Goal: Task Accomplishment & Management: Use online tool/utility

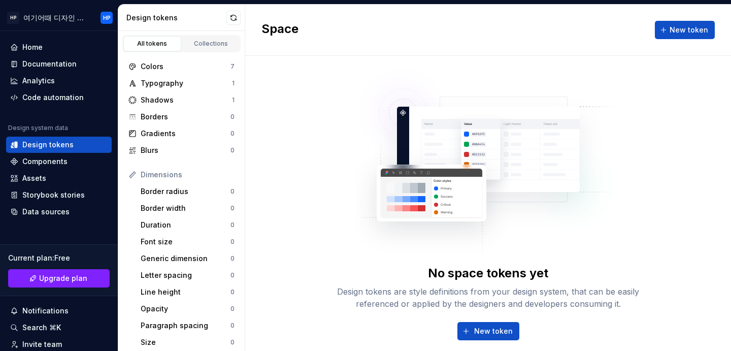
scroll to position [113, 0]
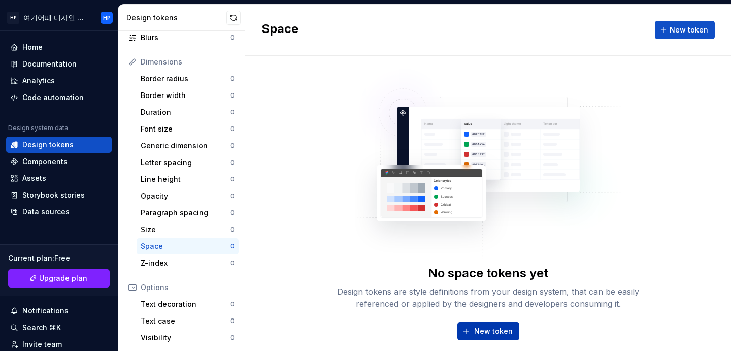
click at [498, 328] on span "New token" at bounding box center [493, 331] width 39 height 10
click at [484, 328] on span "New token" at bounding box center [493, 331] width 39 height 10
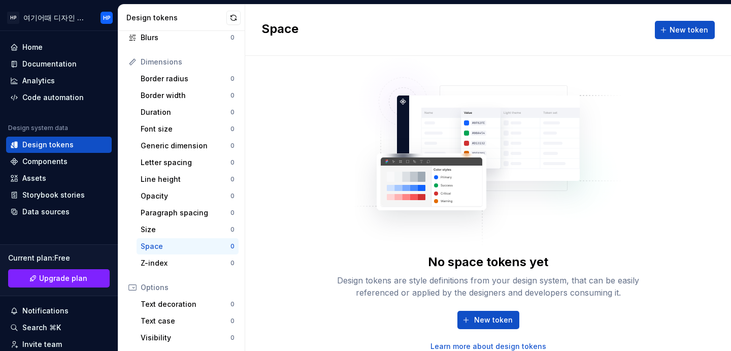
scroll to position [12, 0]
click at [481, 316] on span "New token" at bounding box center [493, 319] width 39 height 10
click at [669, 24] on button "New token" at bounding box center [685, 30] width 60 height 18
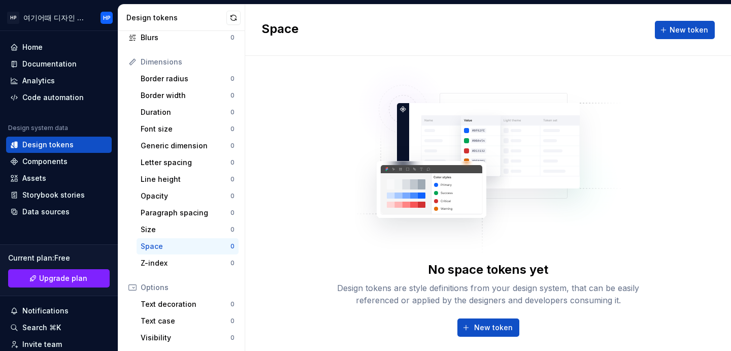
scroll to position [0, 0]
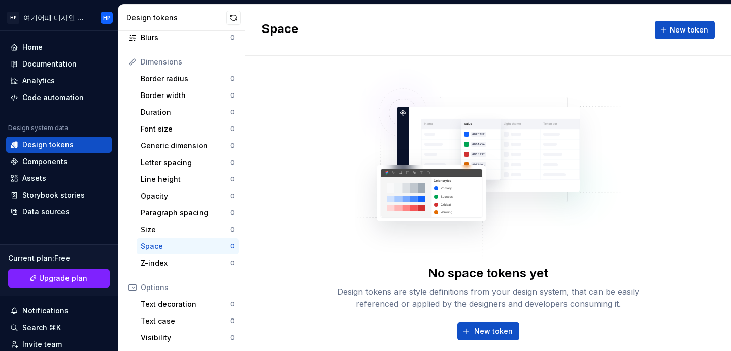
type textarea "*"
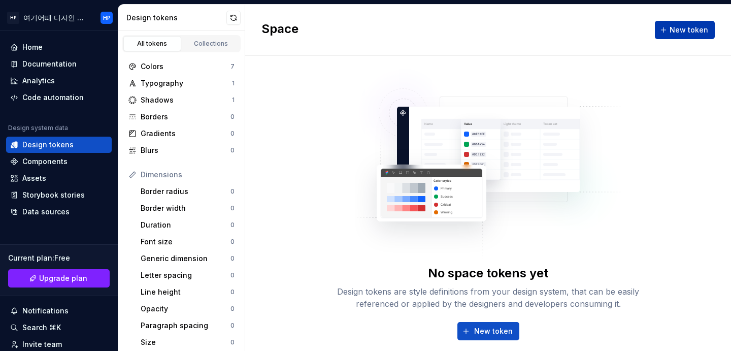
click at [660, 35] on button "New token" at bounding box center [685, 30] width 60 height 18
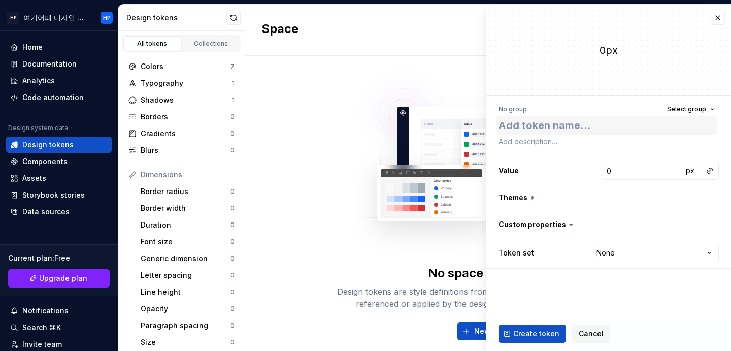
click at [635, 120] on textarea at bounding box center [607, 125] width 220 height 18
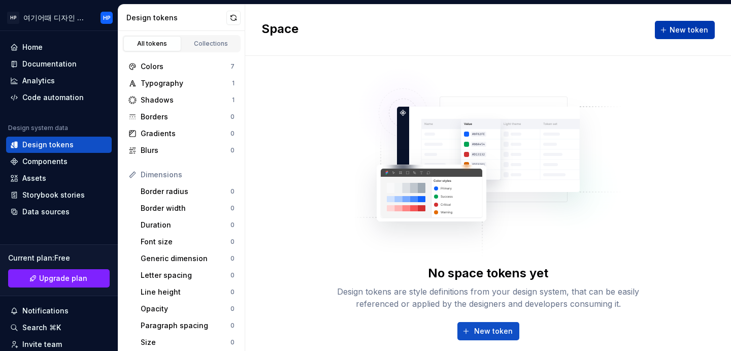
click at [663, 27] on button "New token" at bounding box center [685, 30] width 60 height 18
type textarea "*"
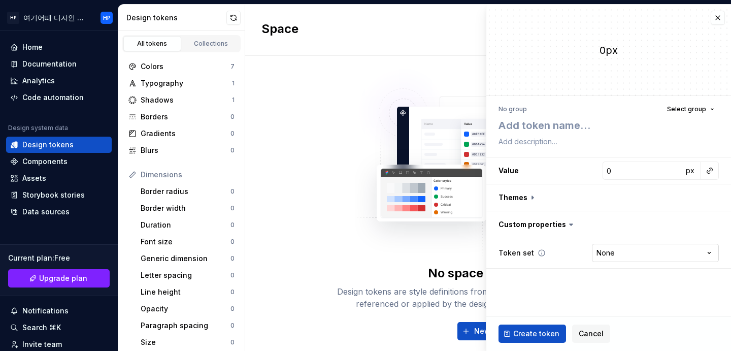
click at [627, 258] on html "HP 여기어때 디자인 시스템 HP Home Documentation Analytics Code automation Design system d…" at bounding box center [365, 175] width 731 height 351
select select "**********"
drag, startPoint x: 551, startPoint y: 298, endPoint x: 559, endPoint y: 286, distance: 14.4
click at [551, 298] on fieldset "0px No group Select group Value 0 px Themes Custom properties Token set Core **…" at bounding box center [608, 178] width 245 height 346
click at [611, 186] on button "button" at bounding box center [608, 197] width 245 height 26
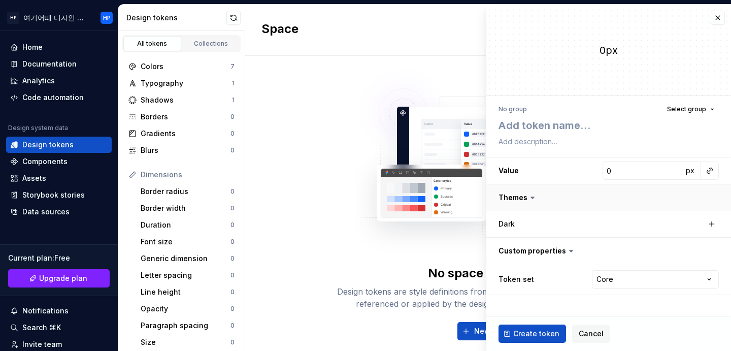
click at [582, 203] on button "button" at bounding box center [608, 197] width 245 height 26
click at [624, 177] on input "0" at bounding box center [643, 170] width 80 height 18
click at [678, 130] on textarea at bounding box center [607, 125] width 220 height 18
type textarea "*"
type textarea "마"
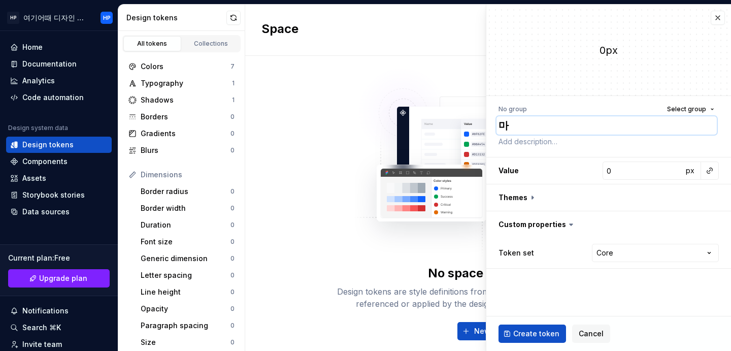
type textarea "*"
type textarea "마지"
type textarea "*"
type textarea "마진"
type textarea "*"
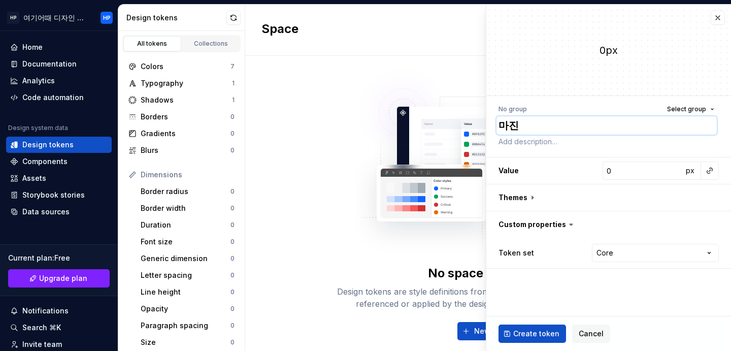
type textarea "마진"
type textarea "*"
type textarea "마진"
type textarea "*"
type textarea "마진("
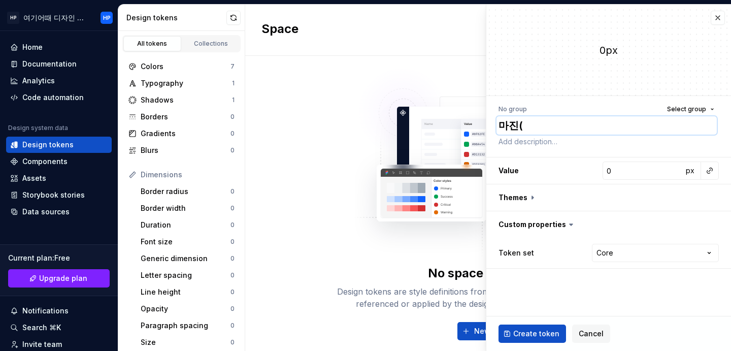
type textarea "*"
type textarea "마진(야"
type textarea "*"
type textarea "마진(양"
type textarea "*"
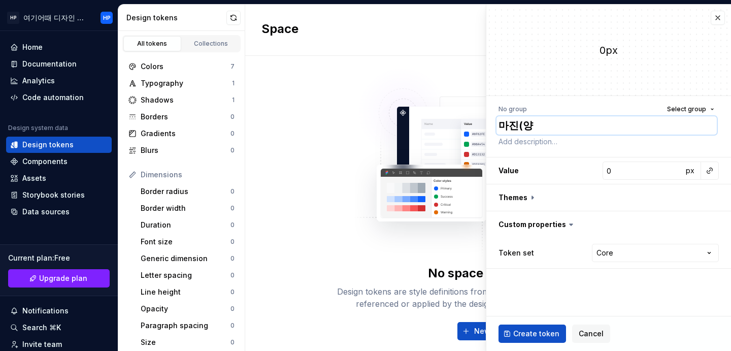
type textarea "마진(양ㅉ"
type textarea "*"
type textarea "마진([PERSON_NAME]"
type textarea "*"
type textarea "마진(양쪽"
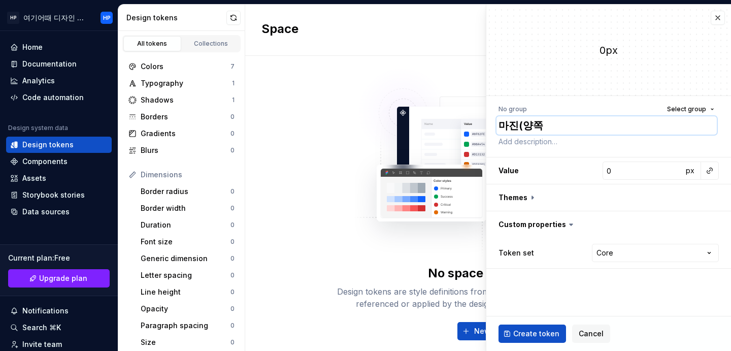
type textarea "*"
type textarea "마진(양쪽"
type textarea "*"
type textarea "마진(양쪽)"
type textarea "*"
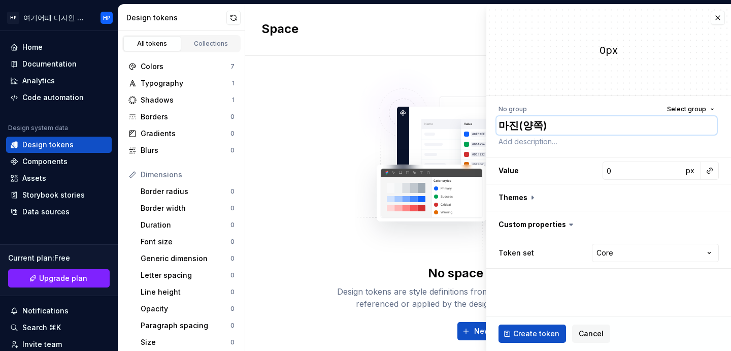
type textarea "마진(양쪽)"
type textarea "*"
type textarea "마진(양쪽)"
click at [636, 175] on input "0" at bounding box center [643, 170] width 80 height 18
type textarea "*"
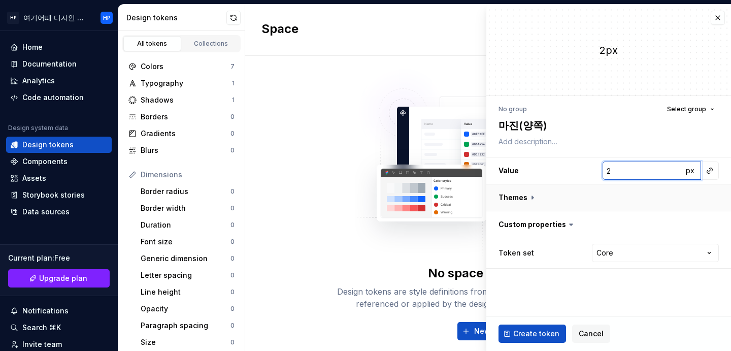
type input "20"
type textarea "*"
type input "20"
click at [507, 330] on button "Create token" at bounding box center [533, 333] width 68 height 18
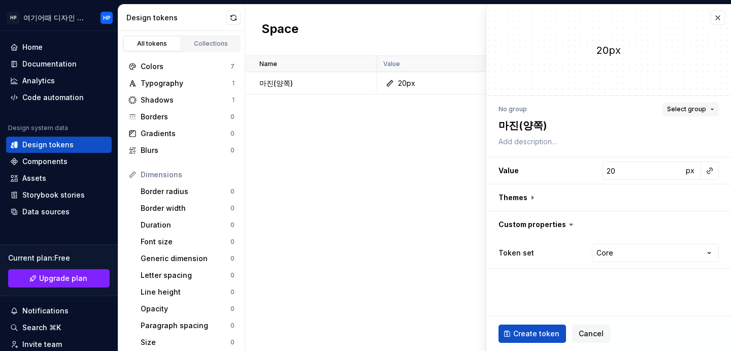
type textarea "*"
type input "0"
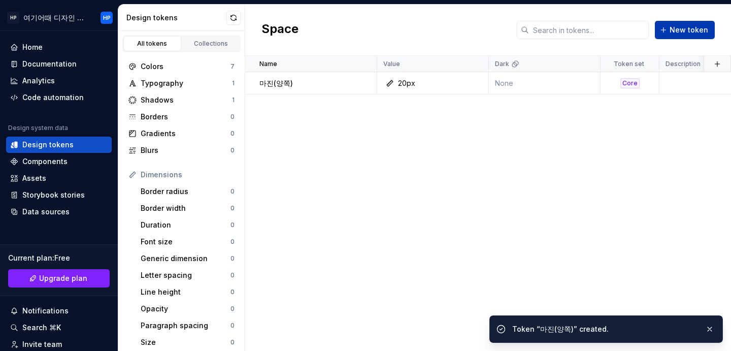
click at [691, 29] on span "New token" at bounding box center [689, 30] width 39 height 10
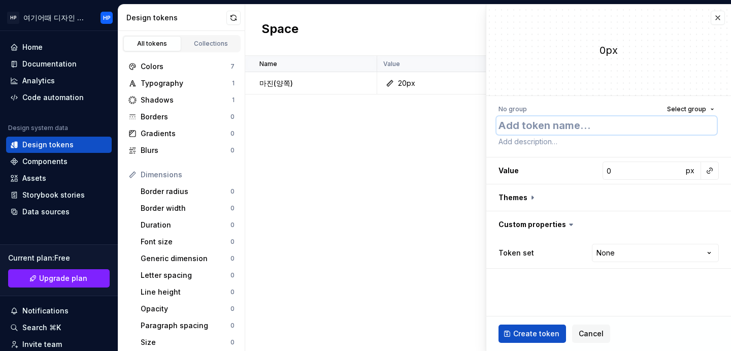
type textarea "*"
type textarea "ㄱ"
type textarea "*"
type textarea "그"
type textarea "*"
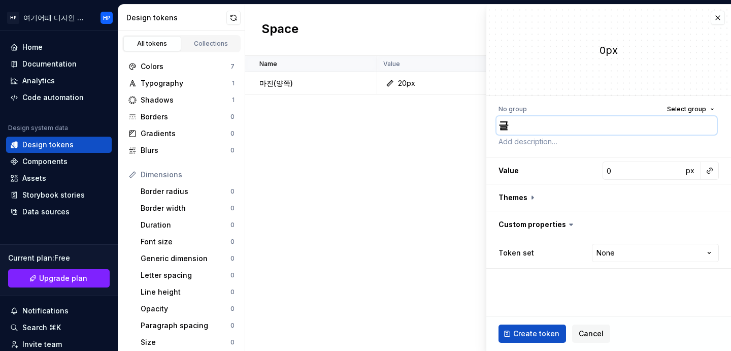
type textarea "글"
type textarea "*"
type textarea "글"
type textarea "*"
type textarea "글-"
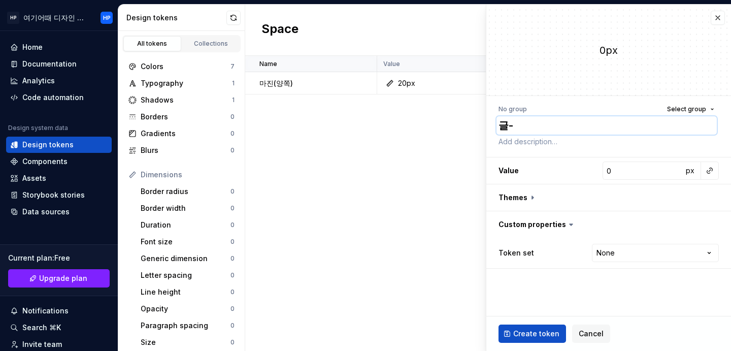
type textarea "*"
type textarea "글-ㅅ"
type textarea "*"
type textarea "글-사"
type textarea "*"
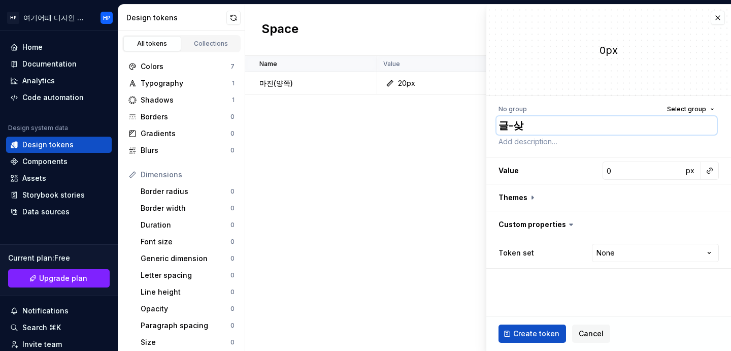
type textarea "글-사지"
type textarea "*"
type textarea "글-사진"
type textarea "*"
type textarea "글-사진"
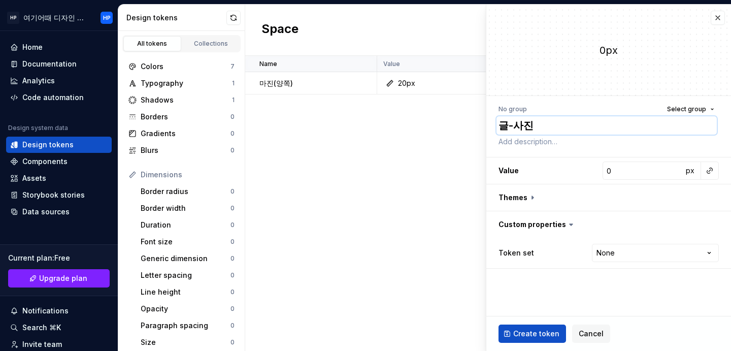
type textarea "*"
type textarea "글-사진"
type textarea "*"
type textarea "글-사"
type textarea "*"
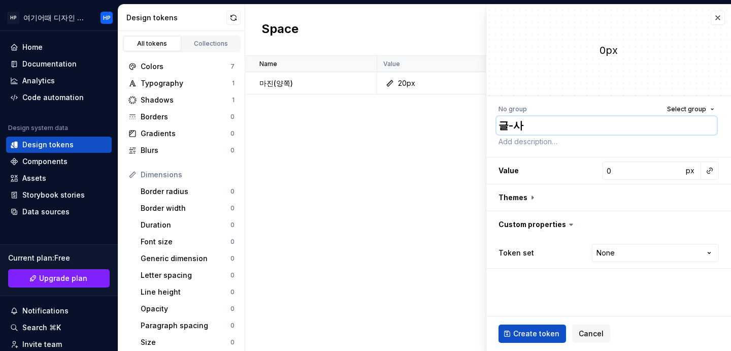
type textarea "글-"
type textarea "*"
type textarea "글"
type textarea "*"
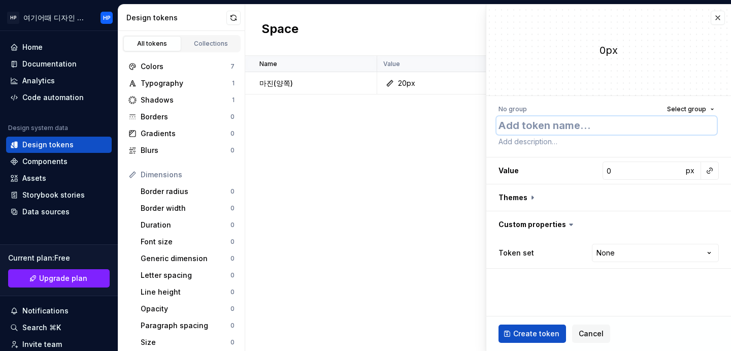
type textarea "ㅈ"
type textarea "*"
type textarea "제"
type textarea "*"
type textarea "젬"
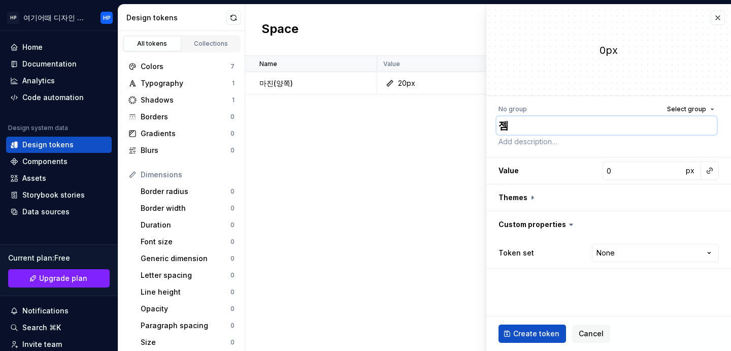
type textarea "*"
type textarea "제모"
type textarea "*"
type textarea "제목"
type textarea "*"
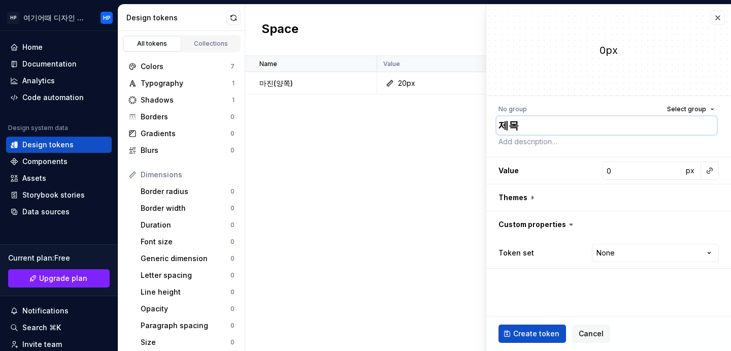
type textarea "제목"
type textarea "*"
type textarea "제목-"
type textarea "*"
type textarea "제목-"
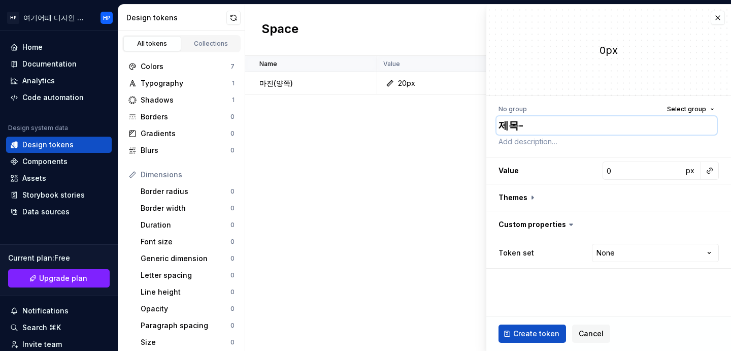
type textarea "*"
type textarea "제목-"
type textarea "*"
type textarea "제목-ㅅ"
type textarea "*"
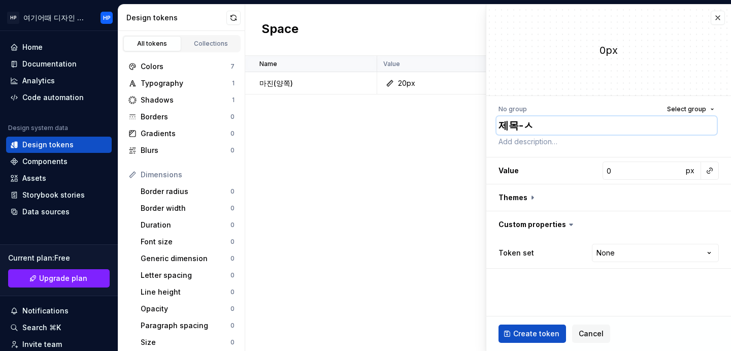
type textarea "제목-사"
type textarea "*"
type textarea "제목-사지"
type textarea "*"
type textarea "[PERSON_NAME]"
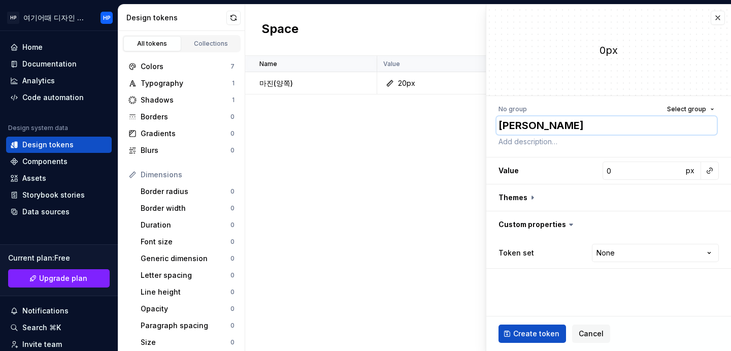
type textarea "*"
type textarea "[PERSON_NAME]"
type textarea "*"
type textarea "[PERSON_NAME]"
type textarea "*"
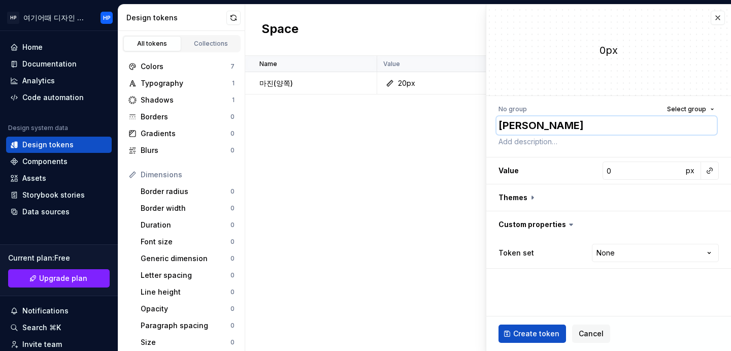
type textarea "[PERSON_NAME]"
type textarea "*"
type textarea "[PERSON_NAME] ㄱ"
type textarea "*"
type textarea "[PERSON_NAME] 가"
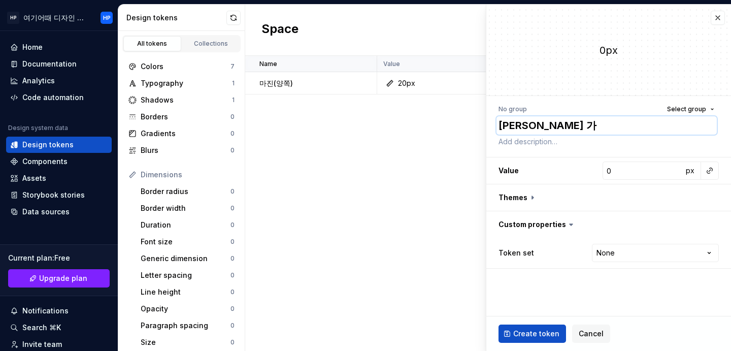
type textarea "*"
type textarea "[PERSON_NAME] 간"
type textarea "*"
type textarea "[PERSON_NAME] 간ㄱ"
type textarea "*"
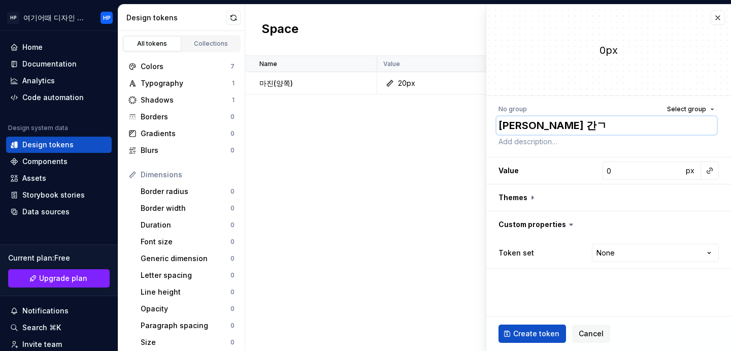
type textarea "[PERSON_NAME] 간겨"
type textarea "*"
type textarea "[PERSON_NAME] 간격"
type textarea "*"
type textarea "[PERSON_NAME] 간격"
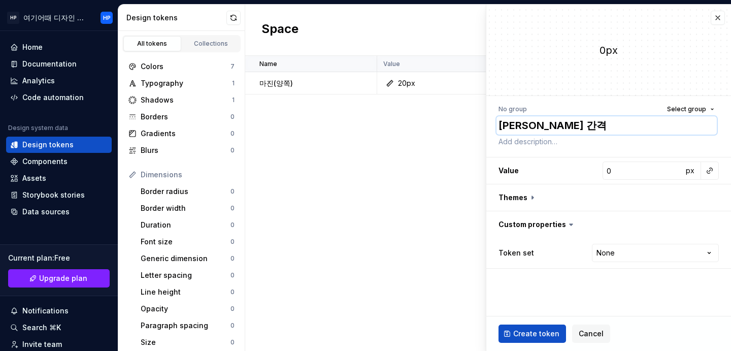
type textarea "*"
type textarea "[PERSON_NAME] 간격"
type textarea "*"
type textarea "[PERSON_NAME] 간"
type textarea "*"
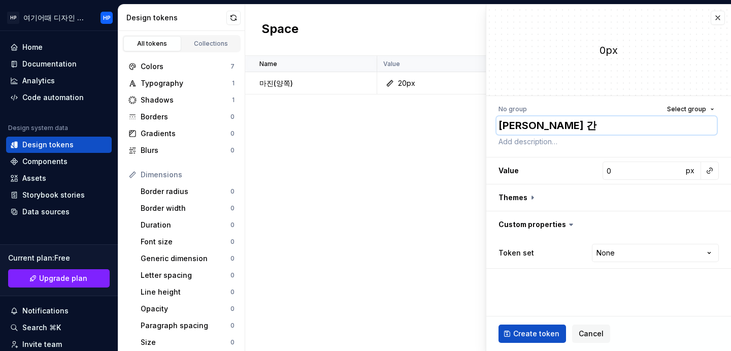
type textarea "[PERSON_NAME]"
type textarea "*"
type textarea "[PERSON_NAME]"
type textarea "*"
type textarea "[PERSON_NAME]"
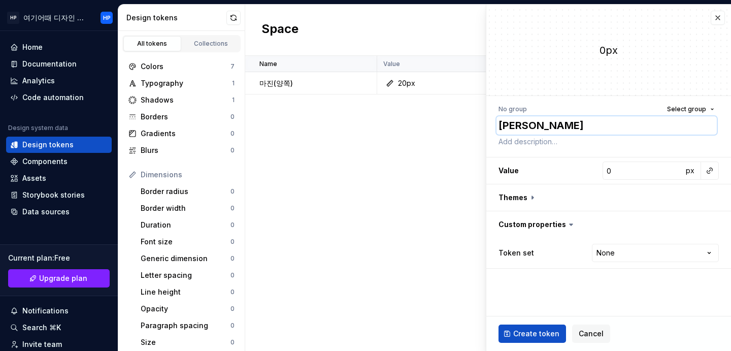
type textarea "*"
type textarea "[PERSON_NAME] 가"
type textarea "*"
type textarea "[PERSON_NAME] 각"
type textarea "*"
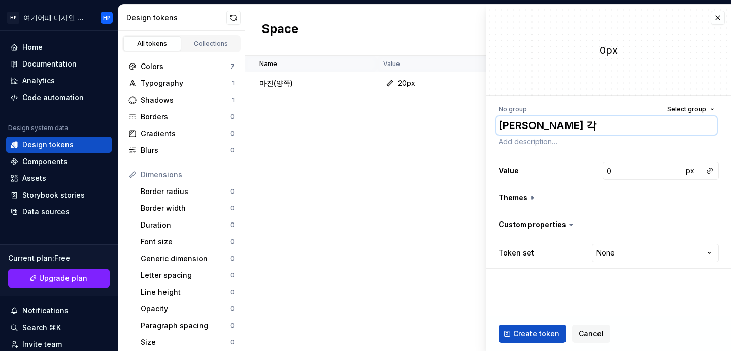
type textarea "[PERSON_NAME] 가"
type textarea "*"
type textarea "[PERSON_NAME] 간"
type textarea "*"
type textarea "[PERSON_NAME] 간ㄱ"
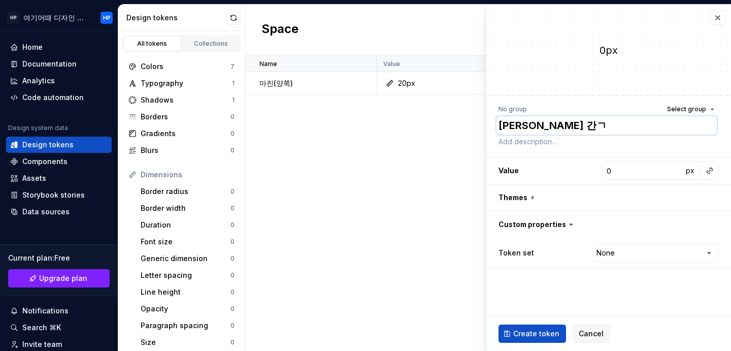
type textarea "*"
type textarea "[PERSON_NAME] 간겨"
type textarea "*"
type textarea "[PERSON_NAME] 간격"
type textarea "*"
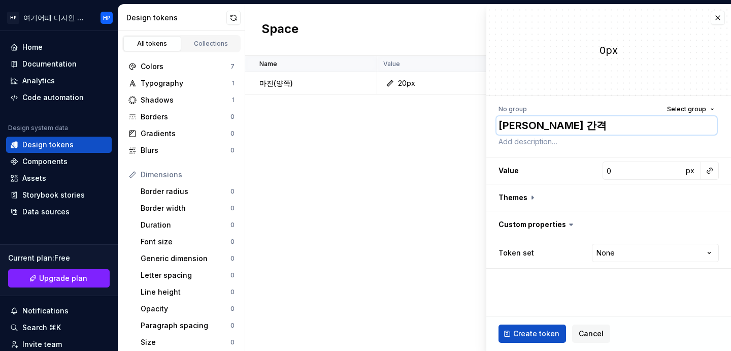
type textarea "[PERSON_NAME] 간격"
type textarea "*"
type textarea "[PERSON_NAME] 간격"
click at [653, 175] on input "0" at bounding box center [643, 170] width 80 height 18
type textarea "*"
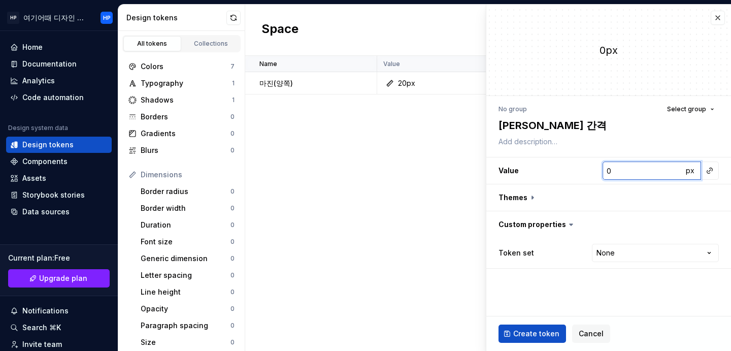
type input "1"
type textarea "*"
type input "19"
click at [659, 254] on html "HP 여기어때 디자인 시스템 HP Home Documentation Analytics Code automation Design system d…" at bounding box center [365, 175] width 731 height 351
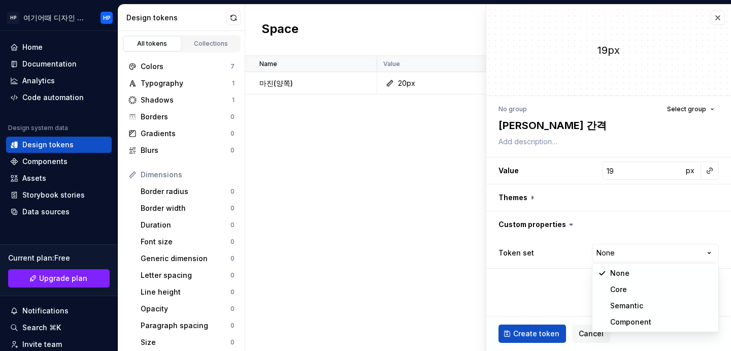
select select "**********"
drag, startPoint x: 630, startPoint y: 286, endPoint x: 611, endPoint y: 266, distance: 27.7
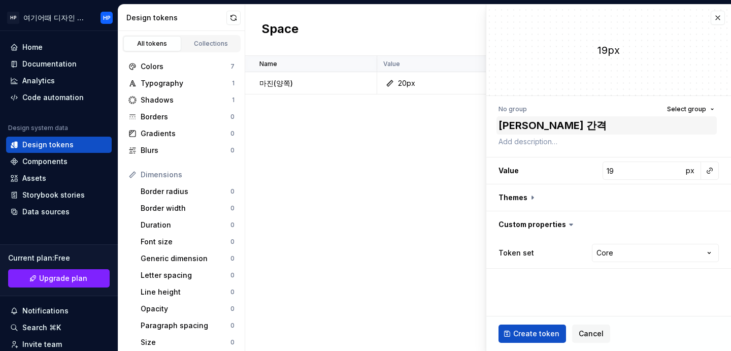
drag, startPoint x: 546, startPoint y: 280, endPoint x: 604, endPoint y: 127, distance: 163.2
click at [546, 279] on fieldset "19px No group Select group [PERSON_NAME] 간격 Value 19 px Themes Custom propertie…" at bounding box center [608, 178] width 245 height 346
drag, startPoint x: 631, startPoint y: 18, endPoint x: 476, endPoint y: 39, distance: 155.7
click at [476, 39] on body "HP 여기어때 디자인 시스템 HP Home Documentation Analytics Code automation Design system d…" at bounding box center [365, 175] width 731 height 351
click at [466, 106] on div "Name Value Dark Token set Description Last updated 마진(양쪽) 20px None Core less t…" at bounding box center [488, 203] width 486 height 295
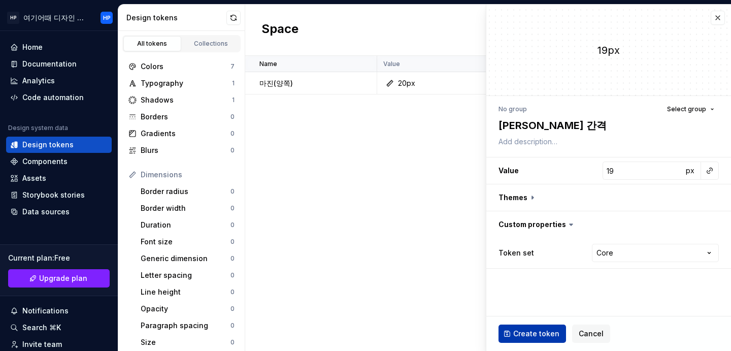
click at [521, 330] on span "Create token" at bounding box center [536, 334] width 46 height 10
type textarea "*"
type input "0"
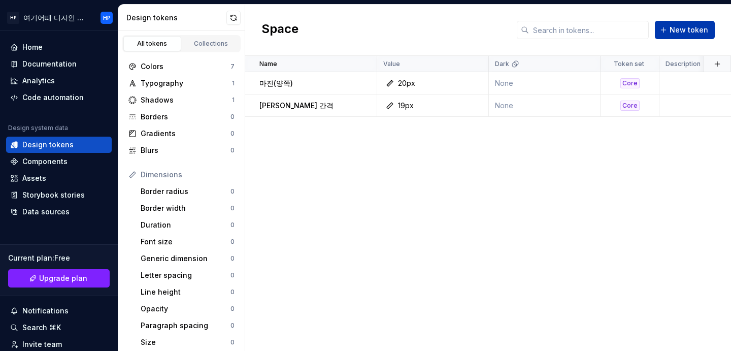
click at [675, 31] on span "New token" at bounding box center [689, 30] width 39 height 10
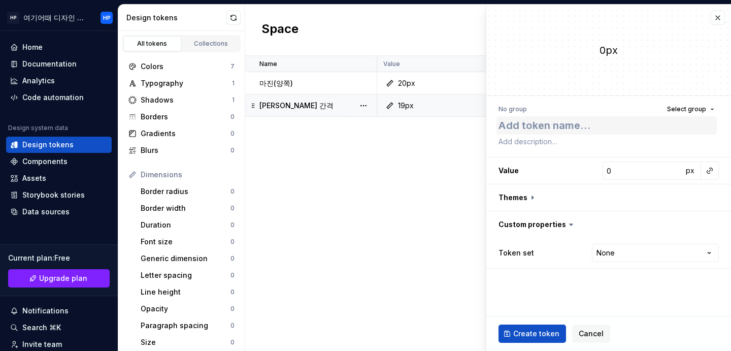
type textarea "*"
type textarea "ㅈ"
type textarea "*"
type textarea "제["
type textarea "*"
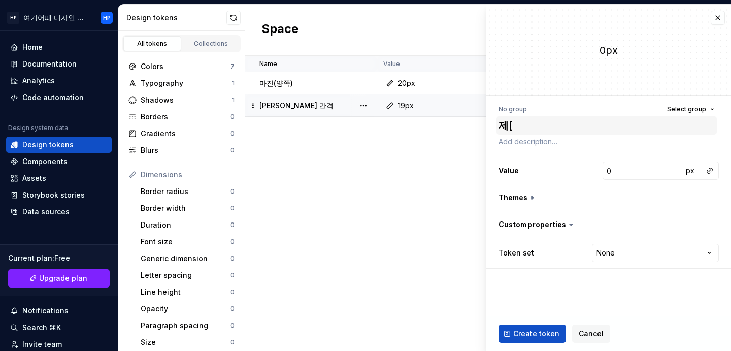
type textarea "제[ㅁ"
type textarea "*"
type textarea "제["
type textarea "*"
type textarea "제"
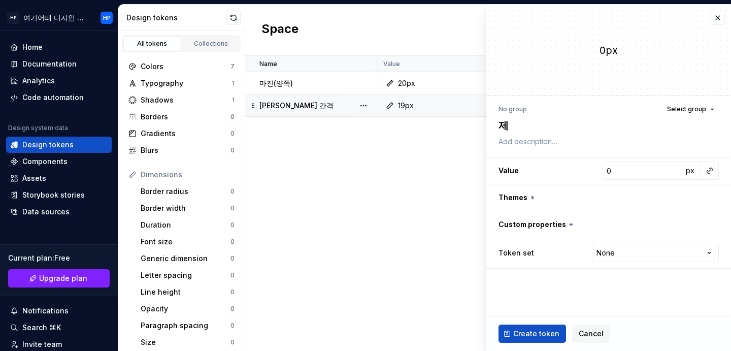
type textarea "*"
type textarea "제"
type textarea "*"
type textarea "젬"
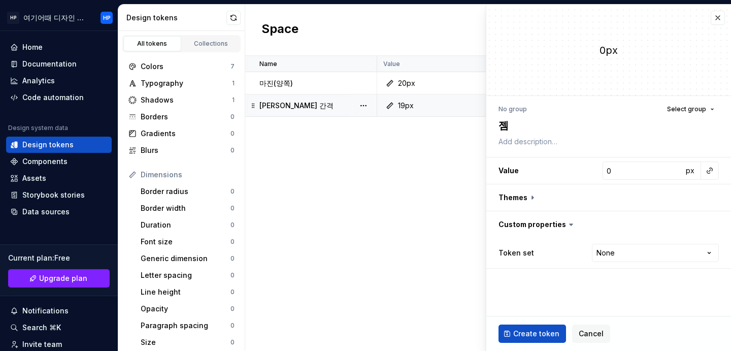
type textarea "*"
type textarea "제모"
type textarea "*"
type textarea "제목"
type textarea "*"
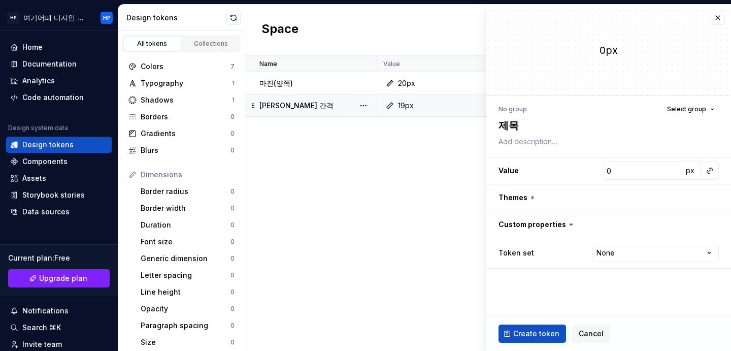
type textarea "제목"
type textarea "*"
type textarea "제목"
type textarea "*"
type textarea "제목-"
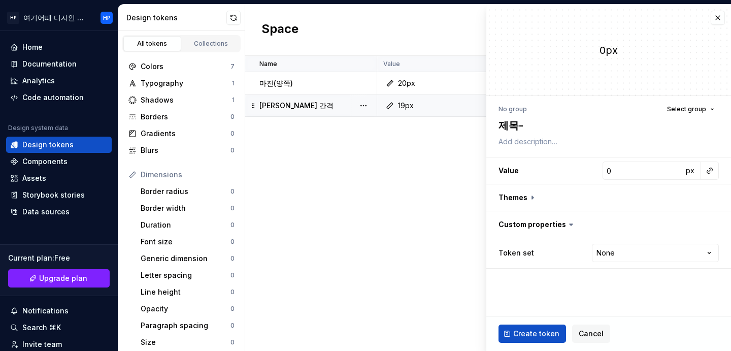
type textarea "*"
type textarea "제목-"
type textarea "*"
type textarea "제목-"
type textarea "*"
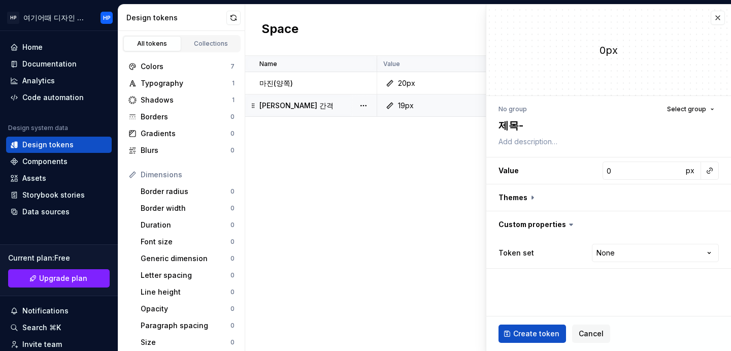
type textarea "제목-ㅂ"
type textarea "*"
type textarea "[PERSON_NAME]"
type textarea "*"
type textarea "제목-번"
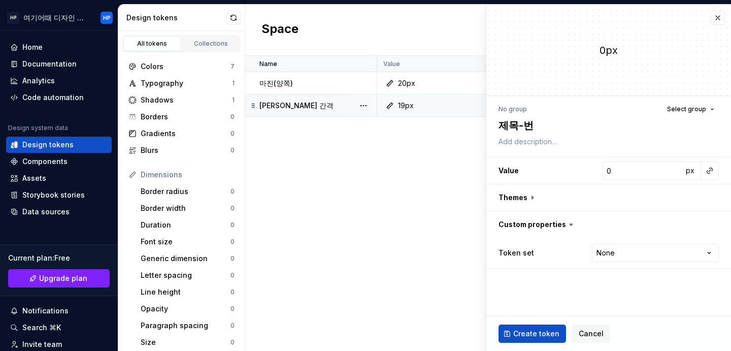
type textarea "*"
type textarea "제목-버느"
type textarea "*"
type textarea "[PERSON_NAME]ㄴ"
type textarea "*"
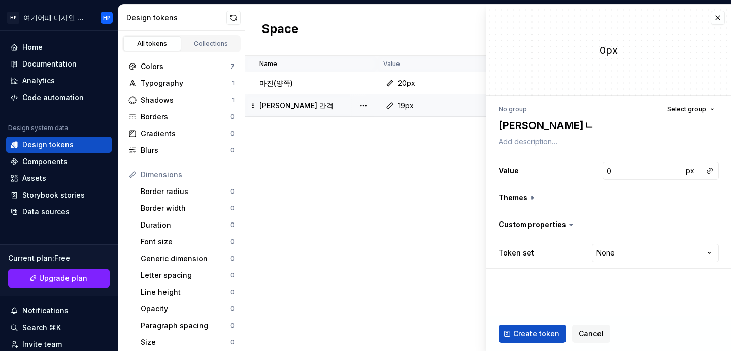
type textarea "[PERSON_NAME]"
type textarea "*"
type textarea "제목-버트"
type textarea "*"
type textarea "[PERSON_NAME]"
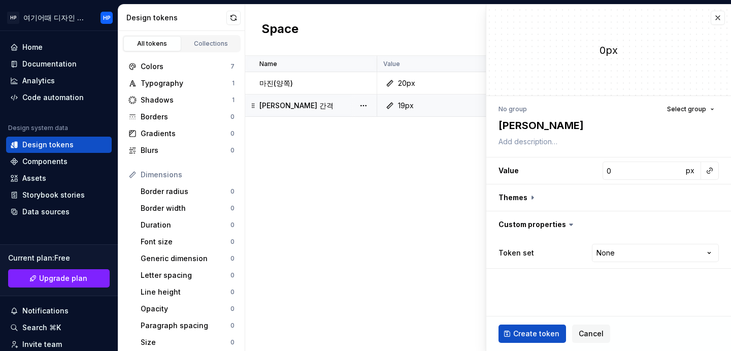
type textarea "*"
type textarea "[PERSON_NAME] ㄱ"
type textarea "*"
click at [614, 167] on input "0" at bounding box center [643, 170] width 80 height 18
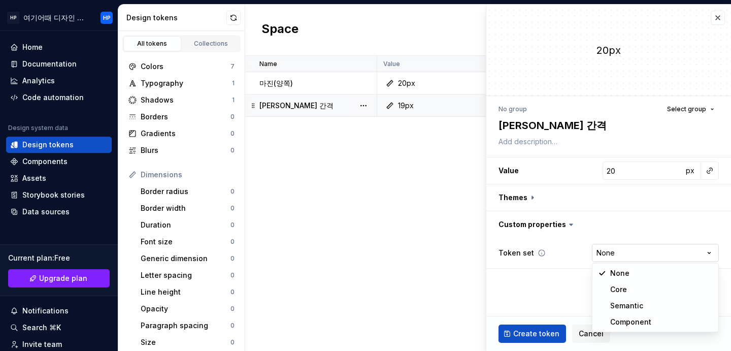
click at [645, 257] on html "HP 여기어때 디자인 시스템 HP Home Documentation Analytics Code automation Design system d…" at bounding box center [365, 175] width 731 height 351
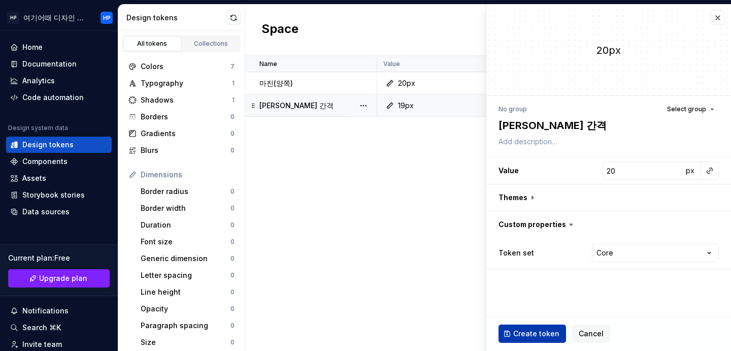
click at [545, 333] on span "Create token" at bounding box center [536, 334] width 46 height 10
click at [720, 13] on button "button" at bounding box center [718, 18] width 14 height 14
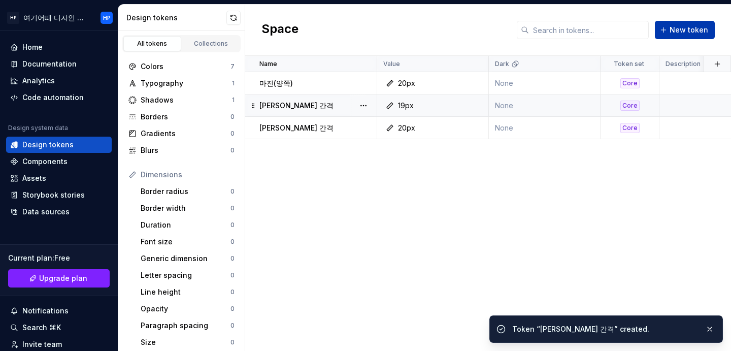
click at [694, 33] on span "New token" at bounding box center [689, 30] width 39 height 10
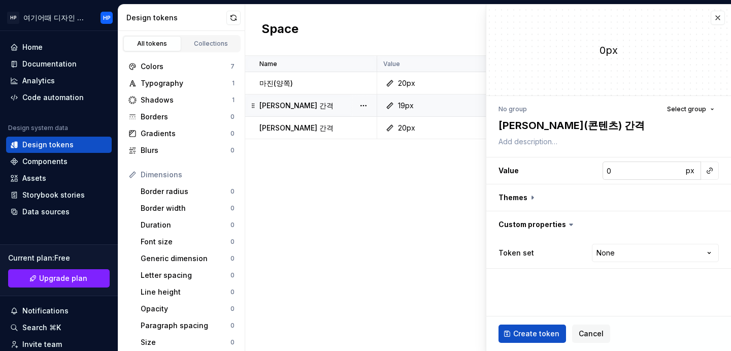
click at [633, 170] on input "0" at bounding box center [643, 170] width 80 height 18
click at [614, 263] on div "Token set None **** **** ******** *********" at bounding box center [609, 253] width 220 height 22
click at [620, 256] on html "HP 여기어때 디자인 시스템 HP Home Documentation Analytics Code automation Design system d…" at bounding box center [365, 175] width 731 height 351
click at [533, 332] on span "Create token" at bounding box center [536, 334] width 46 height 10
click at [349, 214] on div "Name Value Dark Token set Description Last updated 마진(양쪽) 20px None Core 2 minu…" at bounding box center [488, 203] width 486 height 295
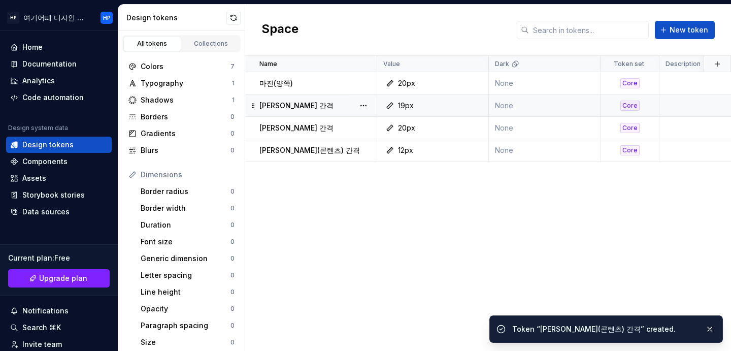
click at [722, 20] on div "Space New token" at bounding box center [488, 30] width 486 height 51
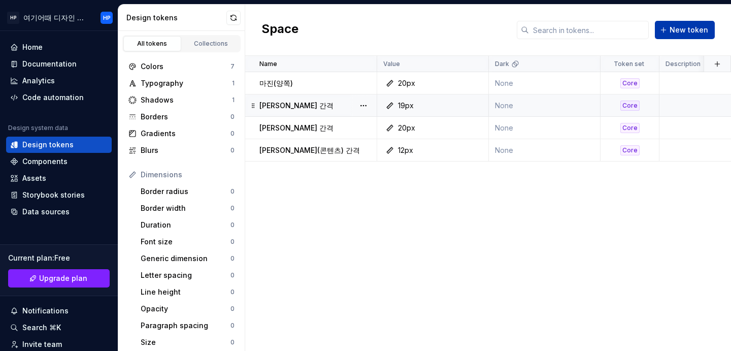
click at [689, 31] on span "New token" at bounding box center [689, 30] width 39 height 10
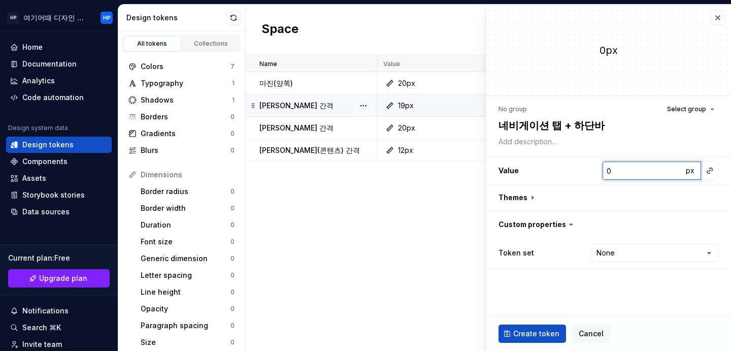
click at [654, 170] on input "0" at bounding box center [643, 170] width 80 height 18
click at [624, 253] on html "HP 여기어때 디자인 시스템 HP Home Documentation Analytics Code automation Design system d…" at bounding box center [365, 175] width 731 height 351
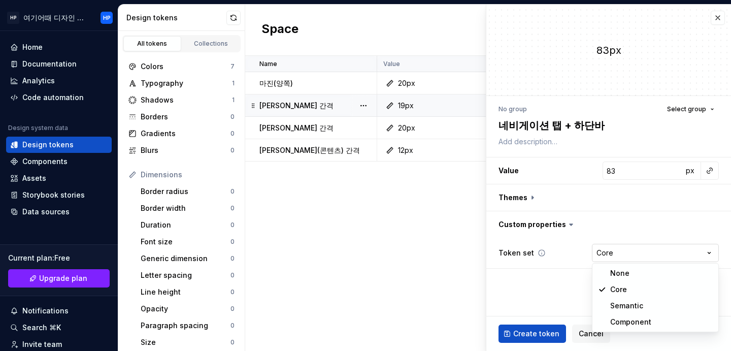
click at [605, 250] on html "HP 여기어때 디자인 시스템 HP Home Documentation Analytics Code automation Design system d…" at bounding box center [365, 175] width 731 height 351
click at [548, 334] on span "Create token" at bounding box center [536, 334] width 46 height 10
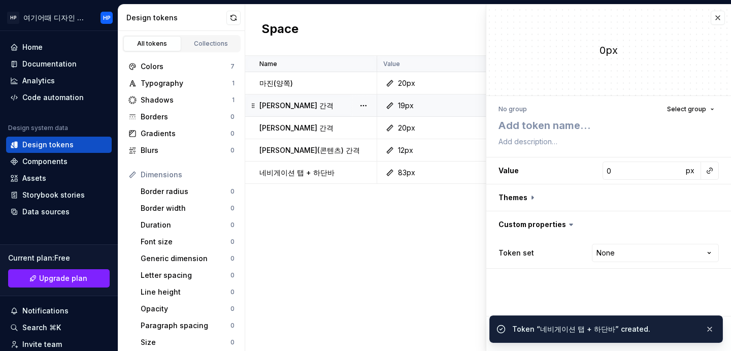
click at [431, 279] on div "Name Value Dark Token set Description Last updated 마진(양쪽) 20px None Core 8 minu…" at bounding box center [488, 203] width 486 height 295
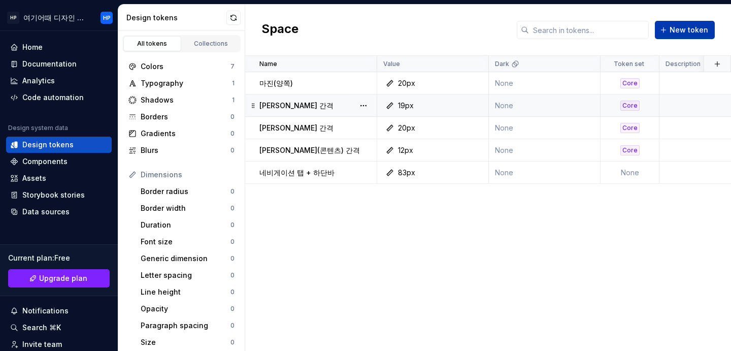
click at [672, 30] on span "New token" at bounding box center [689, 30] width 39 height 10
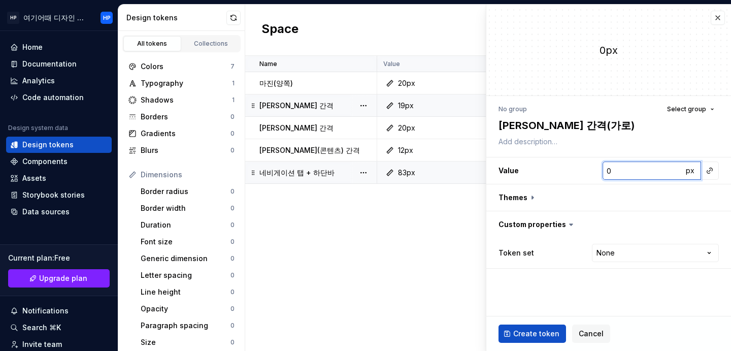
click at [649, 165] on input "0" at bounding box center [643, 170] width 80 height 18
click at [624, 246] on html "HP 여기어때 디자인 시스템 HP Home Documentation Analytics Code automation Design system d…" at bounding box center [365, 175] width 731 height 351
click at [544, 338] on span "Create token" at bounding box center [536, 334] width 46 height 10
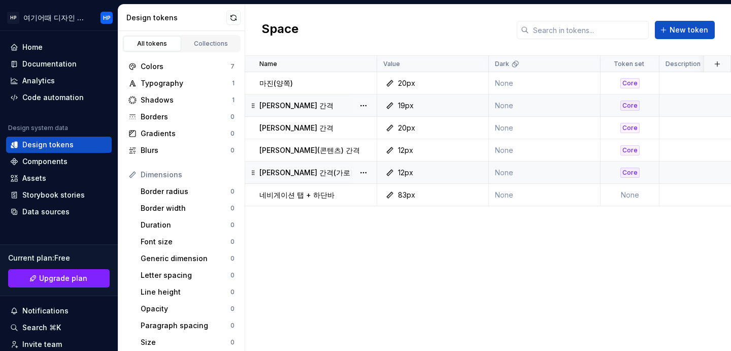
click at [295, 172] on p "[PERSON_NAME] 간격(가로)" at bounding box center [305, 173] width 93 height 10
click at [291, 174] on p "[PERSON_NAME] 간격(가로)" at bounding box center [305, 173] width 93 height 10
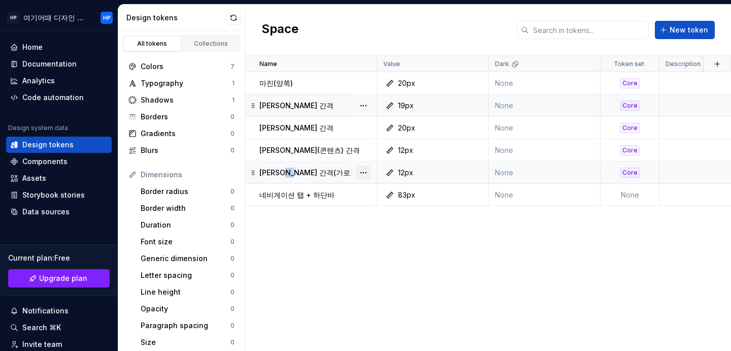
click at [362, 168] on button "button" at bounding box center [363, 173] width 14 height 14
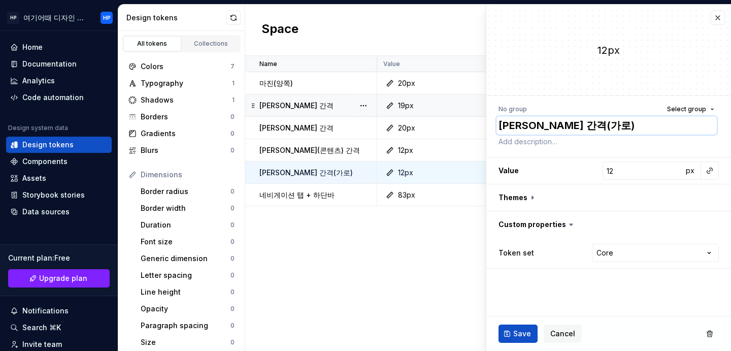
click at [560, 127] on textarea "[PERSON_NAME] 간격(가로)" at bounding box center [607, 125] width 220 height 18
click at [593, 122] on textarea "[PERSON_NAME] 간격(가로)" at bounding box center [607, 125] width 220 height 18
drag, startPoint x: 589, startPoint y: 124, endPoint x: 594, endPoint y: 140, distance: 16.4
click at [559, 124] on textarea "[PERSON_NAME] 간격(가로)" at bounding box center [607, 125] width 220 height 18
click at [537, 123] on textarea "[PERSON_NAME] 간격" at bounding box center [607, 125] width 220 height 18
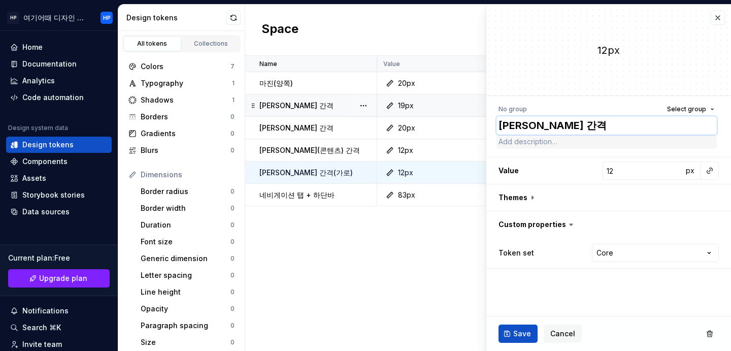
paste textarea "(가로)"
click at [591, 128] on textarea "[PERSON_NAME](가로) 간격" at bounding box center [607, 125] width 220 height 18
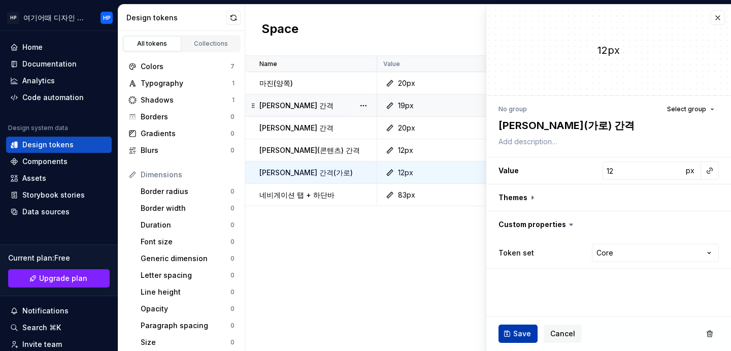
click at [512, 330] on button "Save" at bounding box center [518, 333] width 39 height 18
click at [321, 248] on div "Name Value Dark Token set Description Last updated 마진(양쪽) 20px None Core 24 min…" at bounding box center [488, 203] width 486 height 295
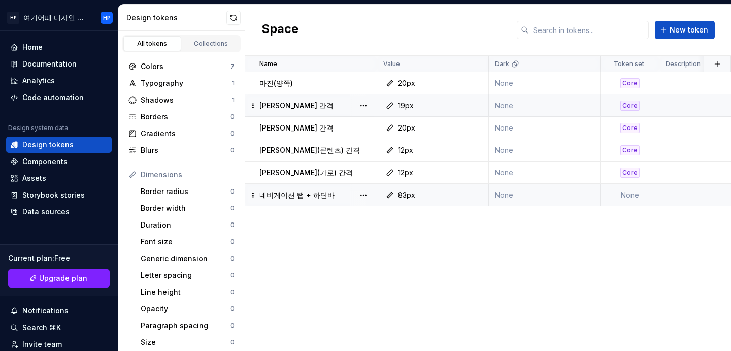
click at [326, 195] on div "네비게이션 탭 + 하단바" at bounding box center [317, 195] width 117 height 10
click at [315, 193] on p "네비게이션 탭 + 하단바" at bounding box center [296, 195] width 75 height 10
click at [359, 193] on button "button" at bounding box center [363, 195] width 14 height 14
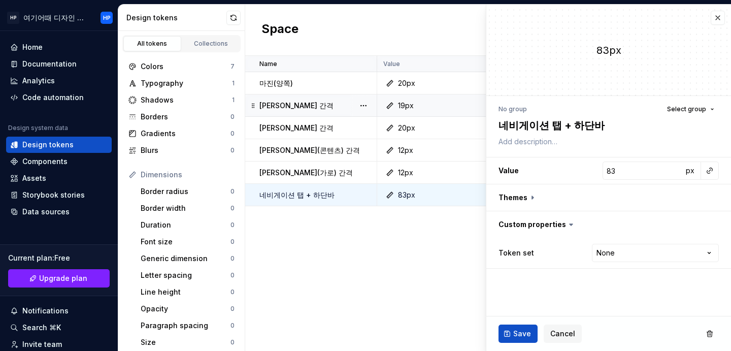
click at [606, 114] on div "No group Select group" at bounding box center [609, 109] width 220 height 14
click at [606, 123] on textarea "네비게이션 탭 + 하단바" at bounding box center [607, 125] width 220 height 18
click at [606, 124] on textarea "네비게이션 탭 + 하단바" at bounding box center [607, 125] width 220 height 18
click at [525, 335] on span "Save" at bounding box center [522, 334] width 18 height 10
click at [413, 285] on div "Name Value Dark Token set Description Last updated 마진(양쪽) 20px None Core 24 min…" at bounding box center [488, 203] width 486 height 295
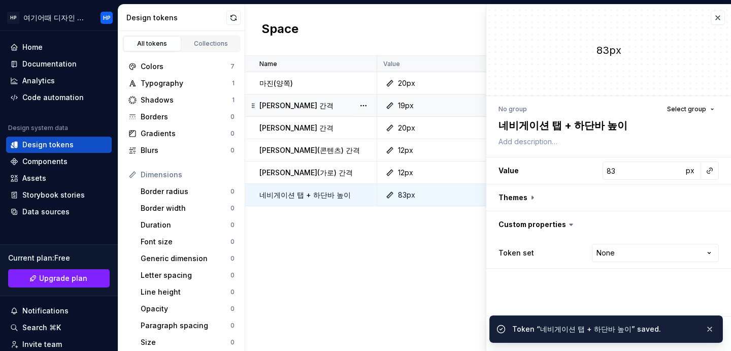
click at [715, 15] on div "Space New token" at bounding box center [488, 30] width 486 height 51
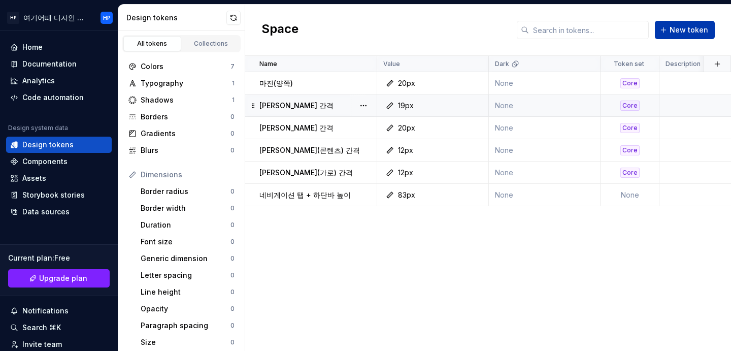
click at [678, 31] on span "New token" at bounding box center [689, 30] width 39 height 10
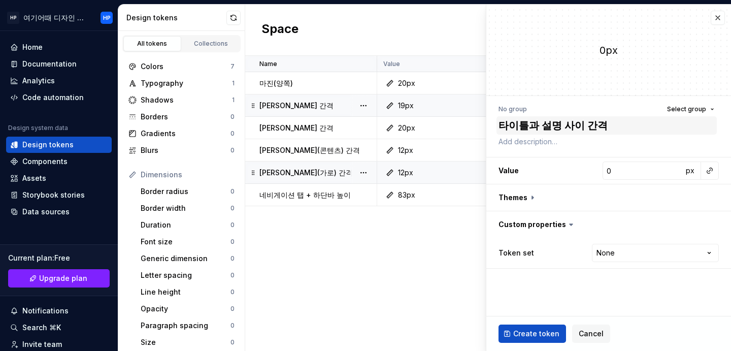
click at [578, 127] on textarea "타이틀과 설명 사이 간격" at bounding box center [607, 125] width 220 height 18
click at [572, 125] on textarea "타이틀과 설명 사이 간격" at bounding box center [607, 125] width 220 height 18
click at [627, 171] on input "0" at bounding box center [643, 170] width 80 height 18
click at [630, 252] on html "HP 여기어때 디자인 시스템 HP Home Documentation Analytics Code automation Design system d…" at bounding box center [365, 175] width 731 height 351
click at [543, 326] on button "Create token" at bounding box center [533, 333] width 68 height 18
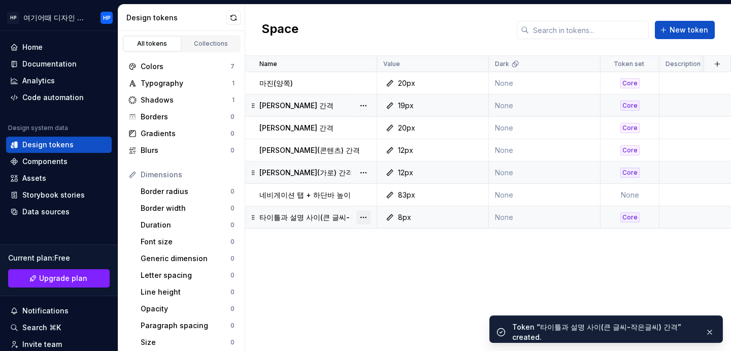
click at [365, 215] on button "button" at bounding box center [363, 217] width 14 height 14
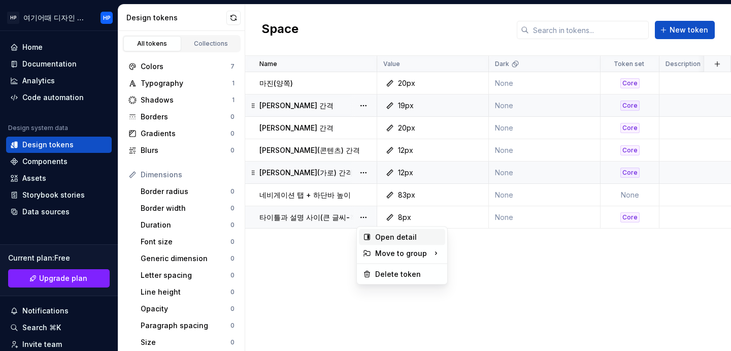
click at [388, 234] on div "Open detail" at bounding box center [408, 237] width 66 height 10
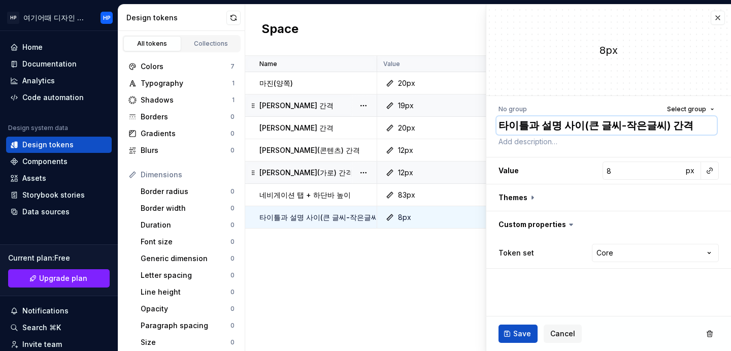
click at [571, 118] on textarea "타이틀과 설명 사이(큰 글씨-작은글씨) 간격" at bounding box center [607, 125] width 220 height 18
click at [573, 122] on textarea "타이틀과 설명 사이(큰 글씨-작은글씨) 간격" at bounding box center [607, 125] width 220 height 18
click at [516, 336] on span "Save" at bounding box center [522, 334] width 18 height 10
click at [325, 244] on div "Name Value Dark Token set Description Last updated 마진(양쪽) 20px None Core 25 min…" at bounding box center [488, 203] width 486 height 295
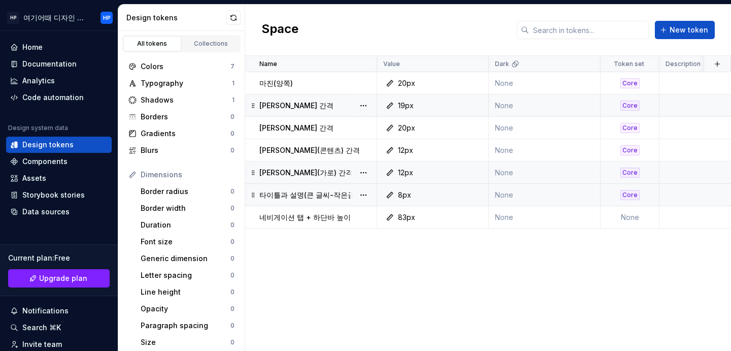
click at [281, 274] on div "Name Value Dark Token set Description Last updated 마진(양쪽) 20px None Core 25 min…" at bounding box center [488, 203] width 486 height 295
click at [683, 32] on span "New token" at bounding box center [689, 30] width 39 height 10
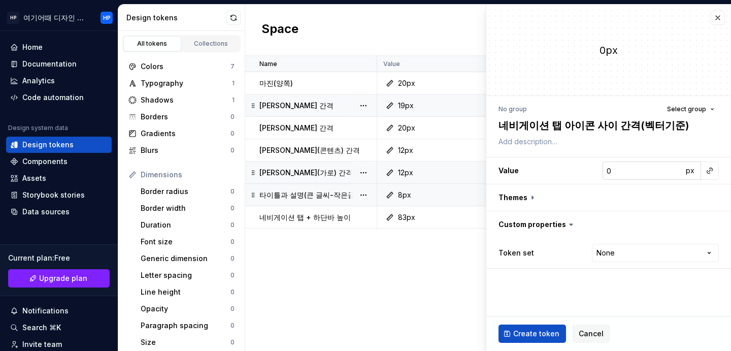
click at [639, 176] on input "0" at bounding box center [643, 170] width 80 height 18
click at [526, 332] on span "Create token" at bounding box center [536, 334] width 46 height 10
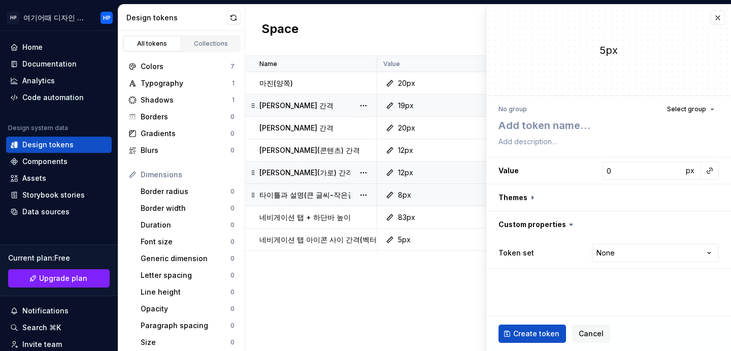
click at [416, 315] on div "Name Value Dark Token set Description Last updated 마진(양쪽) 20px None Core 26 min…" at bounding box center [488, 203] width 486 height 295
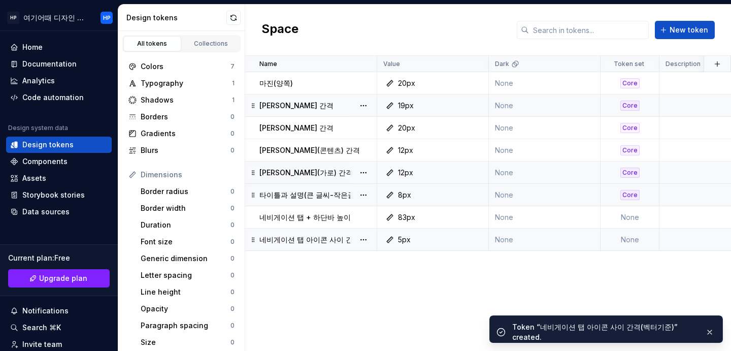
click at [406, 237] on div "5px" at bounding box center [404, 240] width 13 height 10
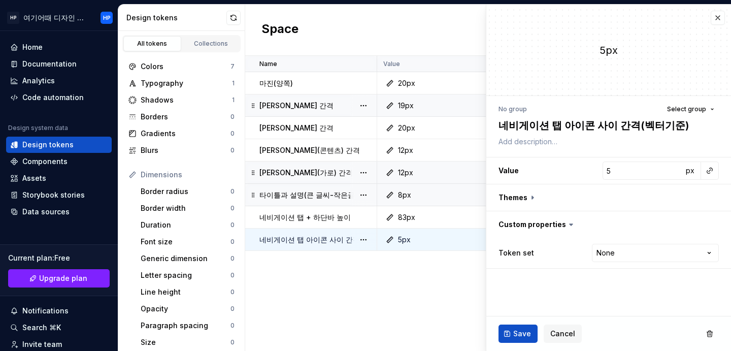
click at [387, 238] on icon at bounding box center [390, 240] width 8 height 8
click at [654, 164] on input "5" at bounding box center [643, 170] width 80 height 18
click at [626, 157] on div at bounding box center [608, 157] width 245 height 1
click at [629, 168] on input "5" at bounding box center [643, 170] width 80 height 18
click at [629, 169] on input "5" at bounding box center [643, 170] width 80 height 18
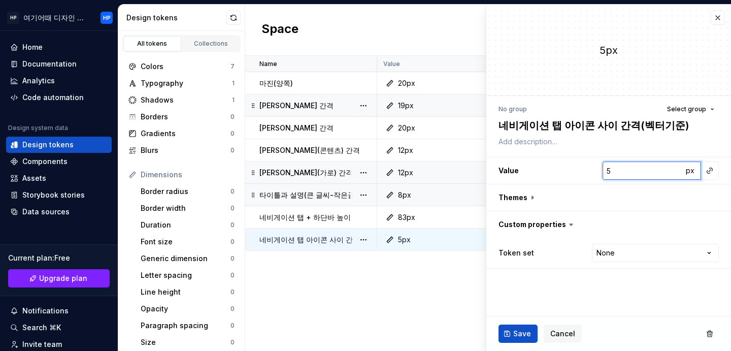
click at [633, 173] on input "5" at bounding box center [643, 170] width 80 height 18
click at [523, 330] on span "Save" at bounding box center [522, 334] width 18 height 10
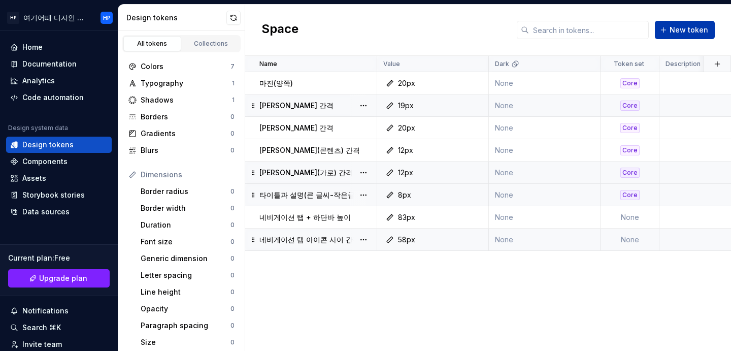
click at [684, 30] on span "New token" at bounding box center [689, 30] width 39 height 10
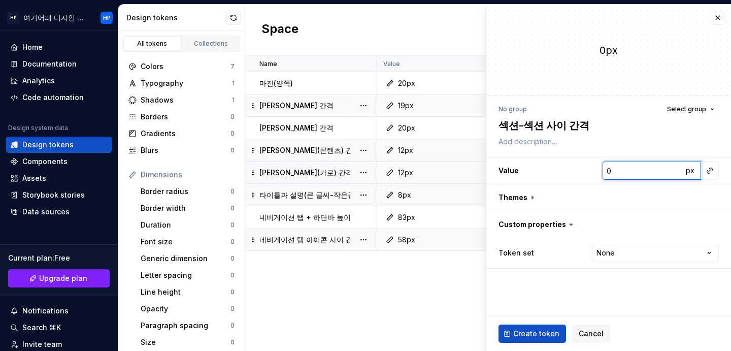
click at [641, 171] on input "0" at bounding box center [643, 170] width 80 height 18
click at [631, 250] on html "HP 여기어때 디자인 시스템 HP Home Documentation Analytics Code automation Design system d…" at bounding box center [365, 175] width 731 height 351
click at [537, 121] on textarea "섹션-섹션 사이 간격" at bounding box center [607, 125] width 220 height 18
click at [538, 122] on textarea "섹션-섹션 사이 간격" at bounding box center [607, 125] width 220 height 18
click at [594, 126] on textarea "섹션-섹션(콘텐츠) 사이 간격" at bounding box center [607, 125] width 220 height 18
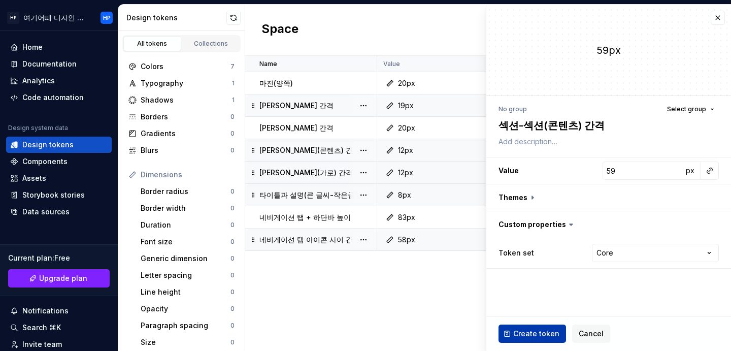
click at [540, 327] on button "Create token" at bounding box center [533, 333] width 68 height 18
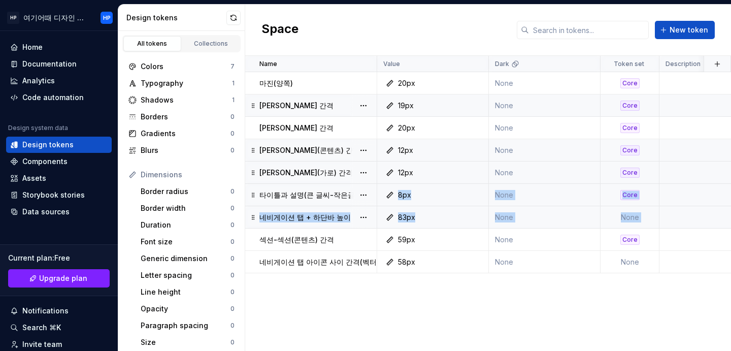
drag, startPoint x: 255, startPoint y: 261, endPoint x: 254, endPoint y: 213, distance: 47.7
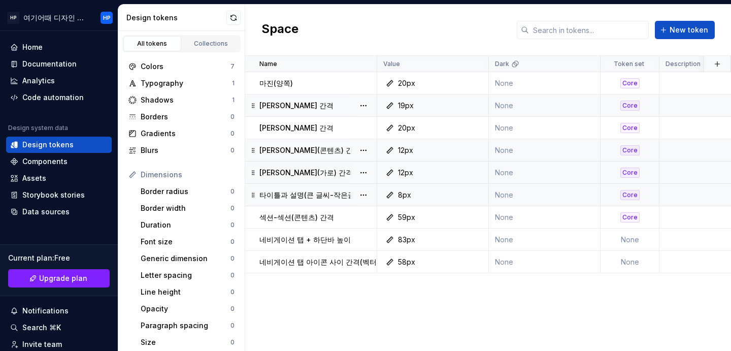
click at [294, 318] on div "Name Value Dark Token set Description Last updated 마진(양쪽) 20px None Core 28 min…" at bounding box center [488, 203] width 486 height 295
click at [708, 26] on span "New token" at bounding box center [689, 30] width 39 height 10
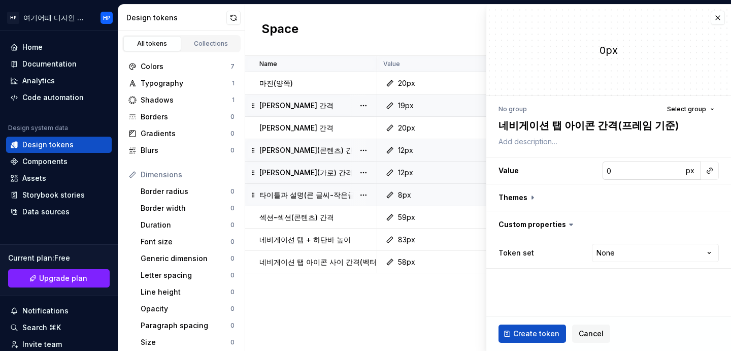
click at [631, 174] on input "0" at bounding box center [643, 170] width 80 height 18
click at [544, 335] on span "Create token" at bounding box center [536, 334] width 46 height 10
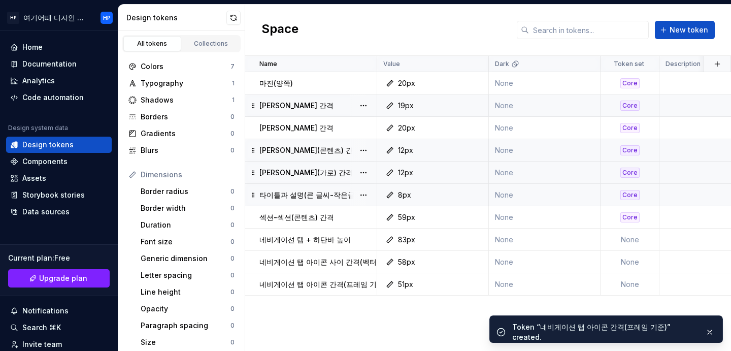
click at [324, 260] on p "네비게이션 탭 아이콘 사이 간격(벡터기준)" at bounding box center [326, 262] width 134 height 10
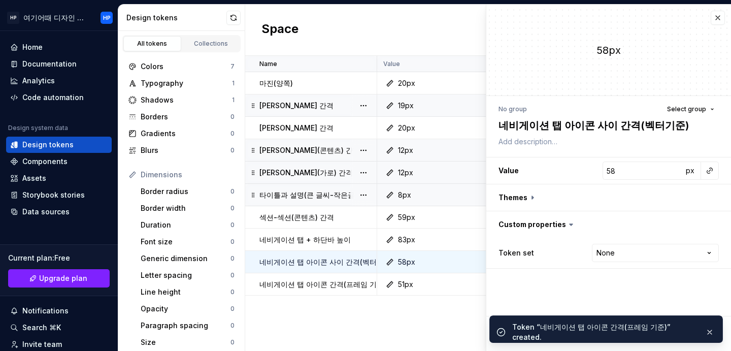
click at [324, 260] on p "네비게이션 탭 아이콘 사이 간격(벡터기준)" at bounding box center [326, 262] width 134 height 10
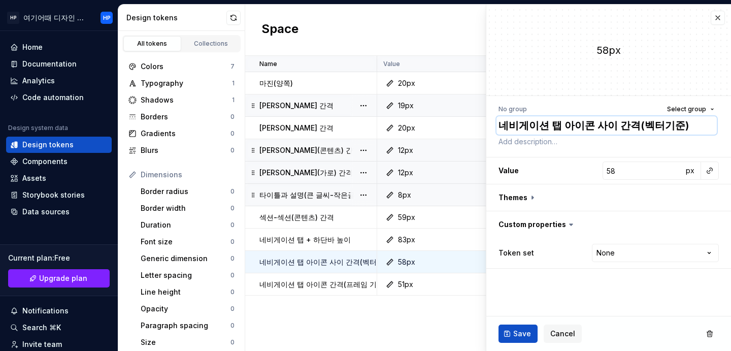
click at [605, 122] on textarea "네비게이션 탭 아이콘 사이 간격(벡터기준)" at bounding box center [607, 125] width 220 height 18
click at [603, 125] on textarea "네비게이션 탭 아이콘 사이 간격(벡터기준)" at bounding box center [607, 125] width 220 height 18
click at [513, 337] on button "Save" at bounding box center [518, 333] width 39 height 18
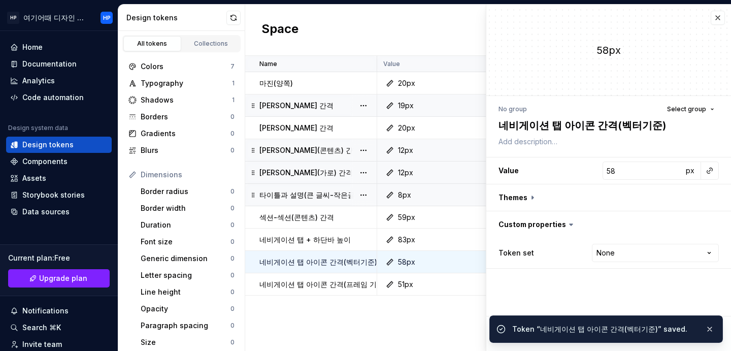
click at [400, 308] on div "Name Value Dark Token set Description Last updated 마진(양쪽) 20px None Core 30 min…" at bounding box center [488, 203] width 486 height 295
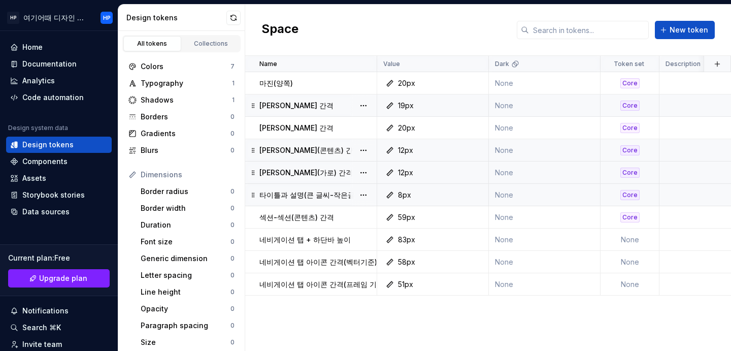
click at [407, 106] on div "19px" at bounding box center [406, 106] width 16 height 10
click at [403, 107] on div "19px" at bounding box center [406, 106] width 16 height 10
click at [324, 106] on div "[PERSON_NAME] 간격" at bounding box center [317, 106] width 117 height 10
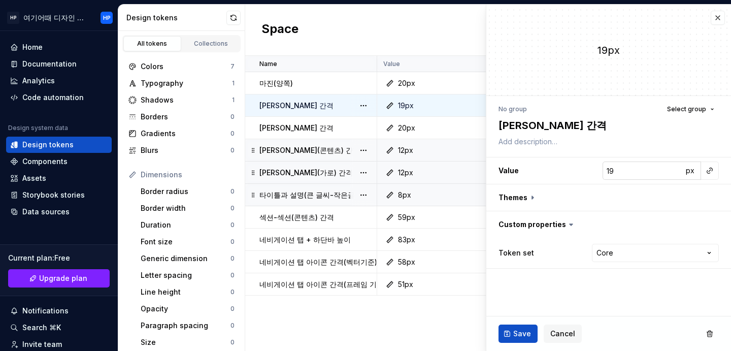
click at [620, 176] on input "19" at bounding box center [643, 170] width 80 height 18
click at [440, 221] on div "59px" at bounding box center [436, 217] width 104 height 10
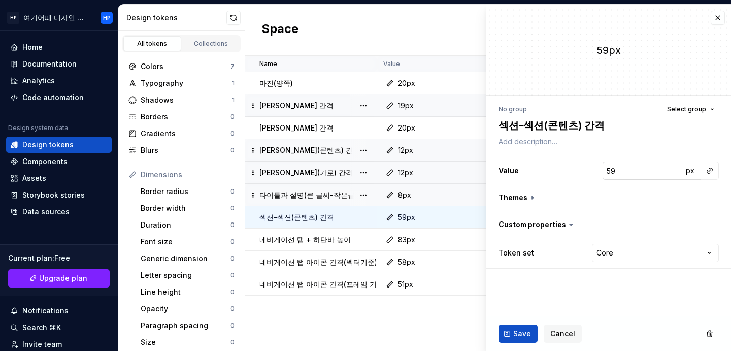
click at [627, 173] on input "59" at bounding box center [643, 170] width 80 height 18
click at [438, 313] on div "Name Value Dark Token set Description Last updated 마진(양쪽) 20px None Core 33 min…" at bounding box center [488, 203] width 486 height 295
click at [436, 320] on div "Name Value Dark Token set Description Last updated 마진(양쪽) 20px None Core 33 min…" at bounding box center [488, 203] width 486 height 295
click at [446, 237] on div "83px" at bounding box center [436, 240] width 104 height 10
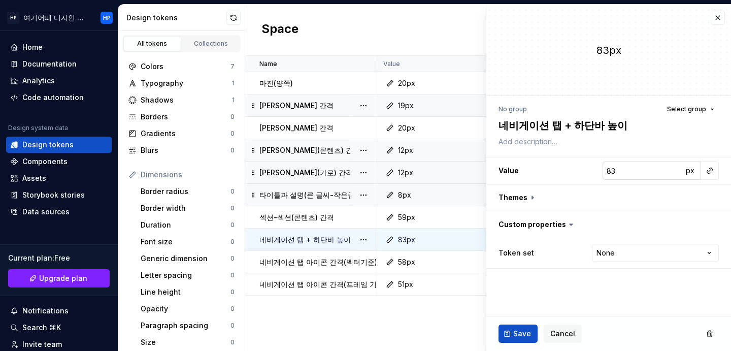
click at [624, 172] on input "83" at bounding box center [643, 170] width 80 height 18
click at [629, 173] on input "83" at bounding box center [643, 170] width 80 height 18
click at [517, 329] on span "Save" at bounding box center [522, 334] width 18 height 10
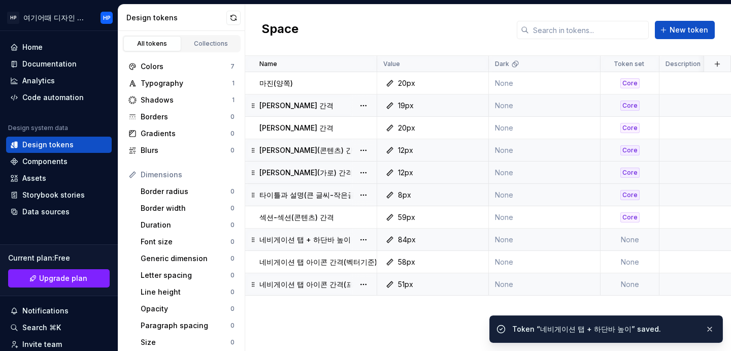
click at [404, 284] on div "51px" at bounding box center [405, 284] width 15 height 10
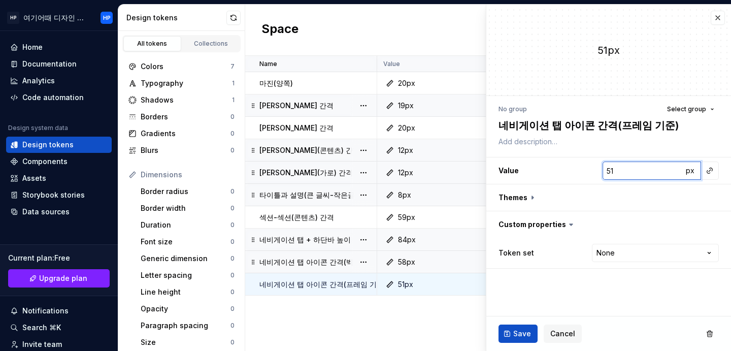
click at [636, 169] on input "51" at bounding box center [643, 170] width 80 height 18
click at [625, 189] on button "button" at bounding box center [608, 197] width 245 height 26
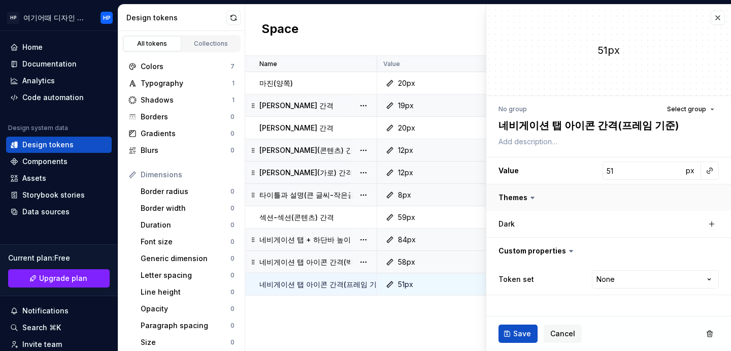
click at [625, 189] on button "button" at bounding box center [608, 197] width 245 height 26
click at [635, 170] on input "51" at bounding box center [643, 170] width 80 height 18
click at [503, 326] on button "Save" at bounding box center [518, 333] width 39 height 18
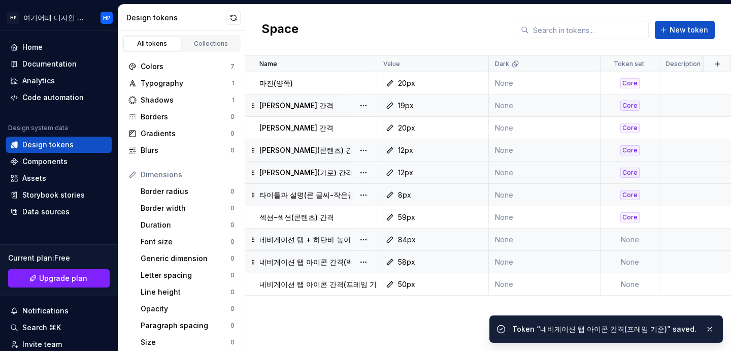
click at [435, 329] on div "Name Value Dark Token set Description Last updated 마진(양쪽) 20px None Core 34 min…" at bounding box center [488, 203] width 486 height 295
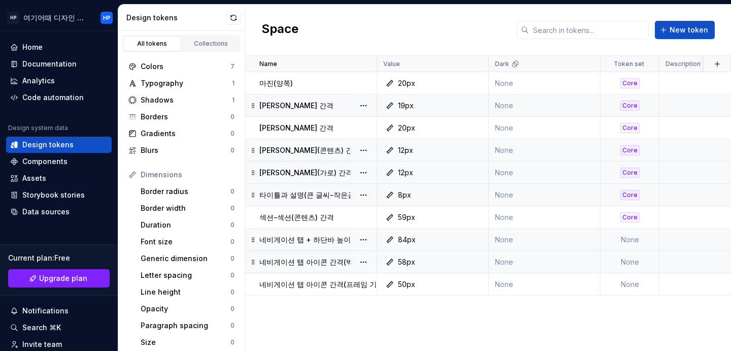
click at [319, 102] on div "[PERSON_NAME] 간격" at bounding box center [317, 106] width 117 height 10
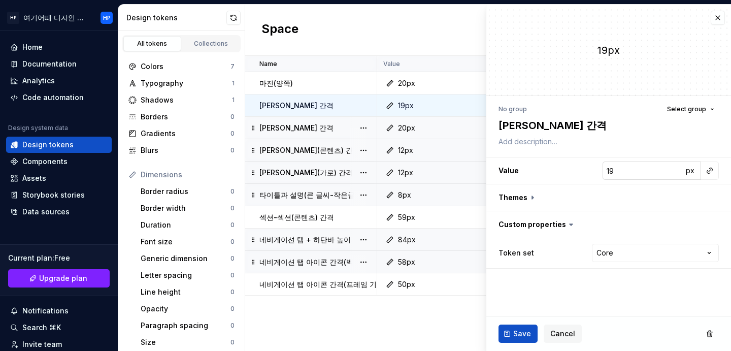
click at [654, 174] on input "19" at bounding box center [643, 170] width 80 height 18
click at [514, 339] on button "Save" at bounding box center [518, 333] width 39 height 18
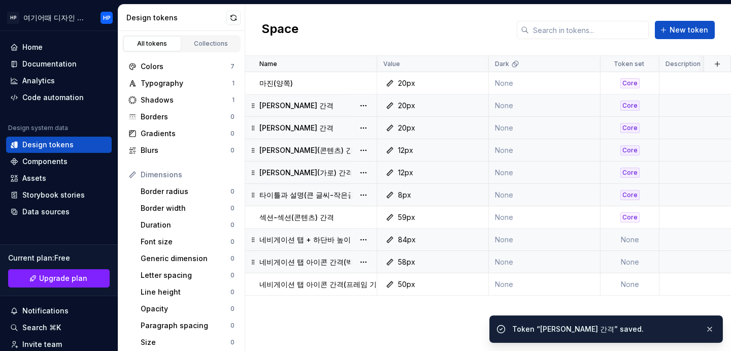
click at [303, 110] on div "[PERSON_NAME] 간격" at bounding box center [317, 106] width 117 height 10
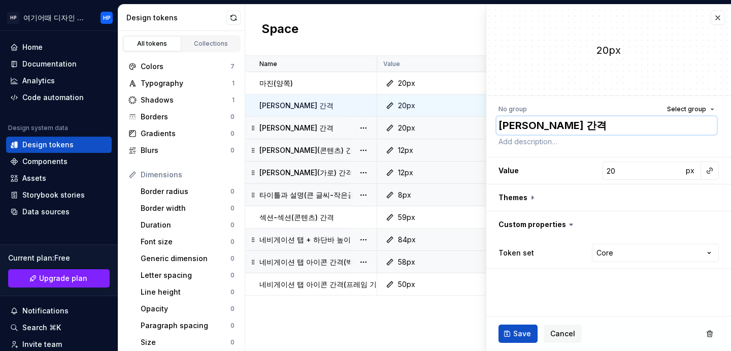
click at [537, 126] on textarea "[PERSON_NAME] 간격" at bounding box center [607, 125] width 220 height 18
click at [535, 118] on textarea "[PERSON_NAME] 간격" at bounding box center [607, 125] width 220 height 18
click at [519, 327] on button "Save" at bounding box center [518, 333] width 39 height 18
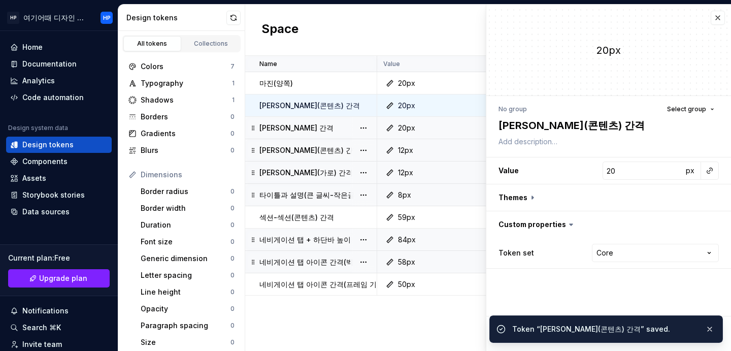
click at [423, 313] on div "Name Value Dark Token set Description Last updated 마진(양쪽) 20px None Core 35 min…" at bounding box center [488, 203] width 486 height 295
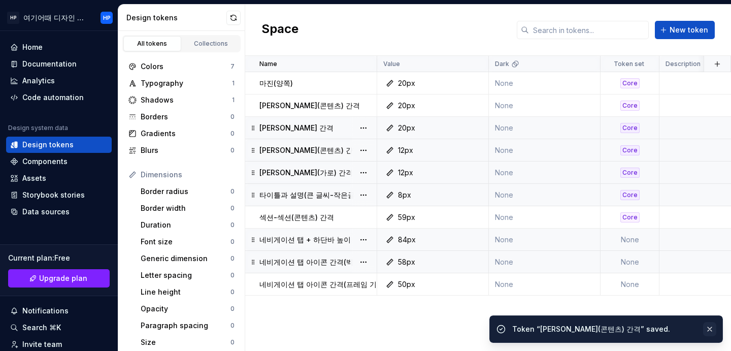
click at [708, 329] on button "button" at bounding box center [709, 329] width 13 height 14
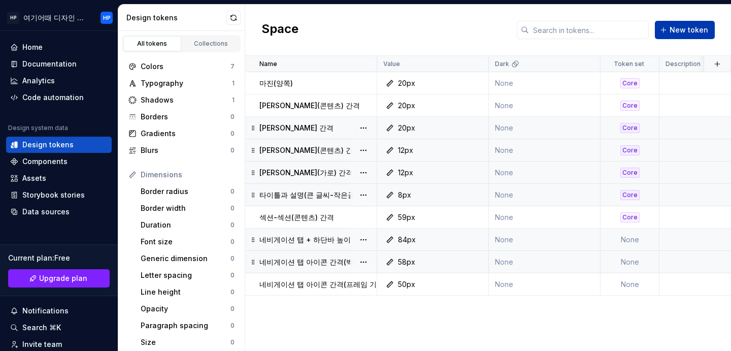
click at [675, 25] on span "New token" at bounding box center [689, 30] width 39 height 10
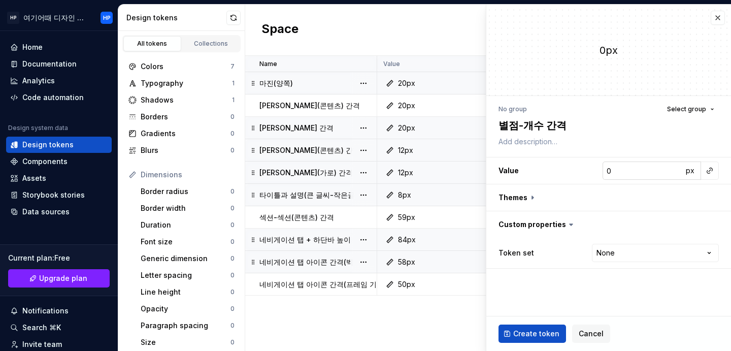
click at [611, 167] on input "0" at bounding box center [643, 170] width 80 height 18
click at [610, 253] on html "HP 여기어때 디자인 시스템 HP Home Documentation Analytics Code automation Design system d…" at bounding box center [365, 175] width 731 height 351
click at [538, 333] on span "Create token" at bounding box center [536, 334] width 46 height 10
click at [719, 13] on button "button" at bounding box center [718, 18] width 14 height 14
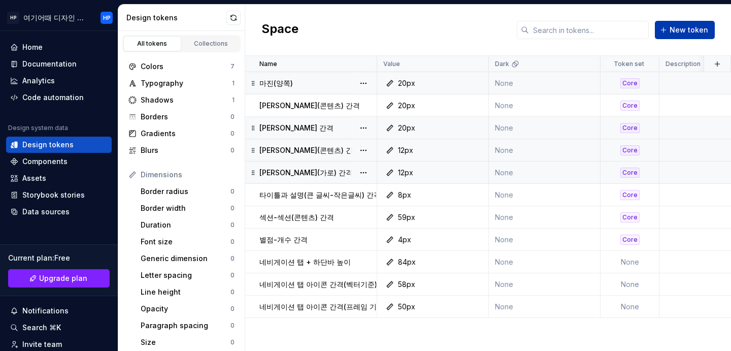
click at [672, 31] on button "New token" at bounding box center [685, 30] width 60 height 18
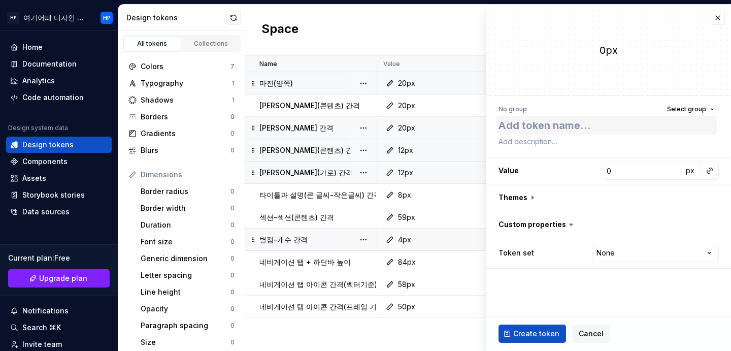
click at [586, 126] on textarea at bounding box center [607, 125] width 220 height 18
click at [630, 163] on input "0" at bounding box center [643, 170] width 80 height 18
click at [652, 260] on html "HP 여기어때 디자인 시스템 HP Home Documentation Analytics Code automation Design system d…" at bounding box center [365, 175] width 731 height 351
click at [542, 334] on span "Create token" at bounding box center [536, 334] width 46 height 10
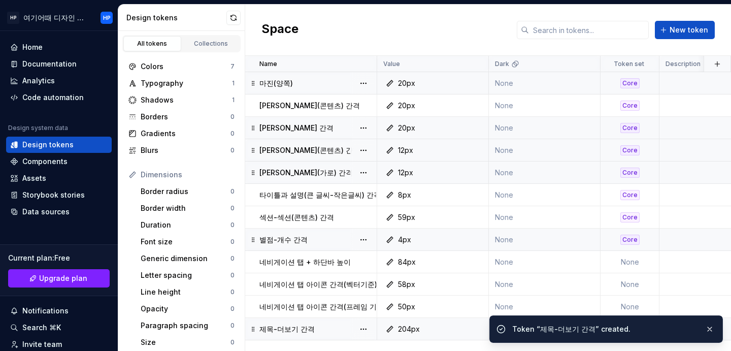
click at [304, 331] on p "제목-더보기 간격" at bounding box center [286, 329] width 55 height 10
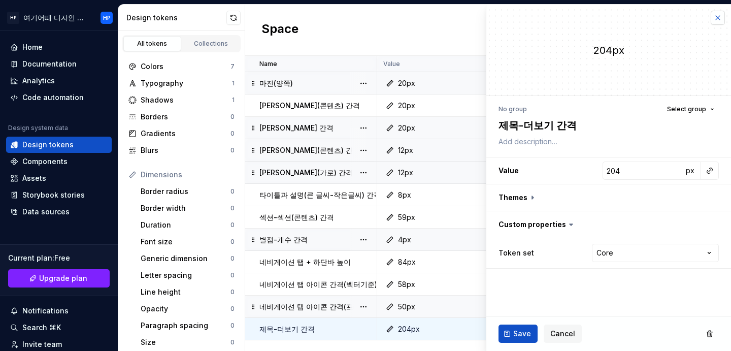
click at [722, 17] on button "button" at bounding box center [718, 18] width 14 height 14
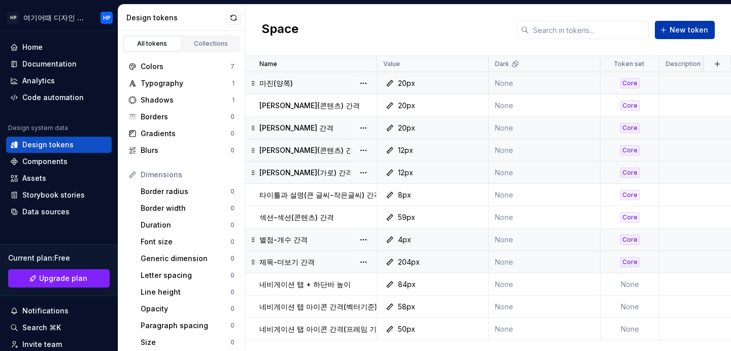
click at [676, 28] on span "New token" at bounding box center [689, 30] width 39 height 10
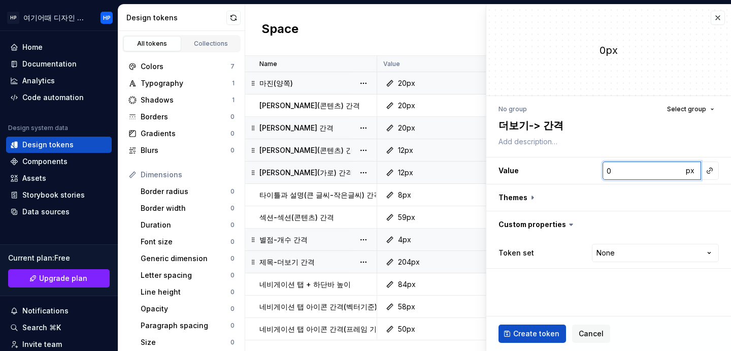
click at [646, 175] on input "0" at bounding box center [643, 170] width 80 height 18
click at [536, 125] on textarea "더보기-> 간격" at bounding box center [607, 125] width 220 height 18
click at [540, 126] on textarea "더보기-> 간격" at bounding box center [607, 125] width 220 height 18
click at [536, 126] on textarea "더보기-> 간격" at bounding box center [607, 125] width 220 height 18
click at [540, 125] on textarea "더보기->(아이콘) 간격" at bounding box center [607, 125] width 220 height 18
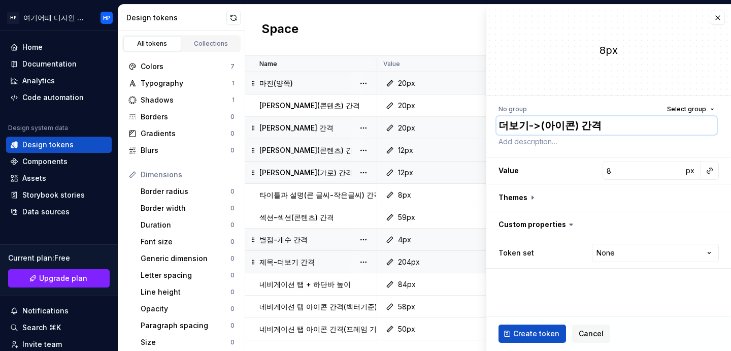
click at [537, 124] on textarea "더보기->(아이콘) 간격" at bounding box center [607, 125] width 220 height 18
click at [545, 337] on span "Create token" at bounding box center [536, 334] width 46 height 10
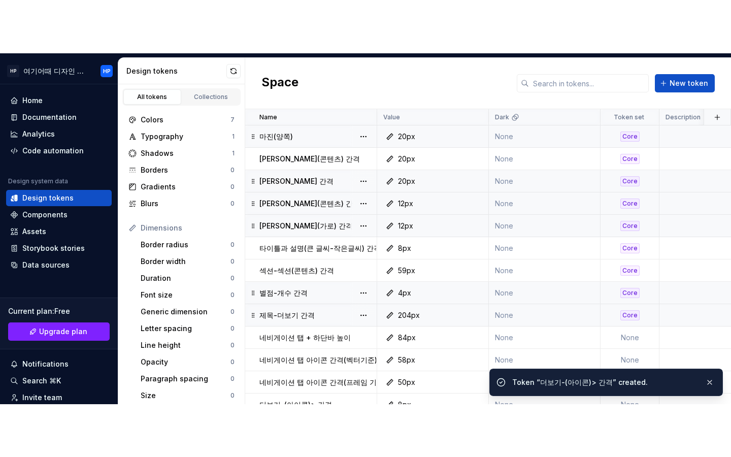
scroll to position [17, 0]
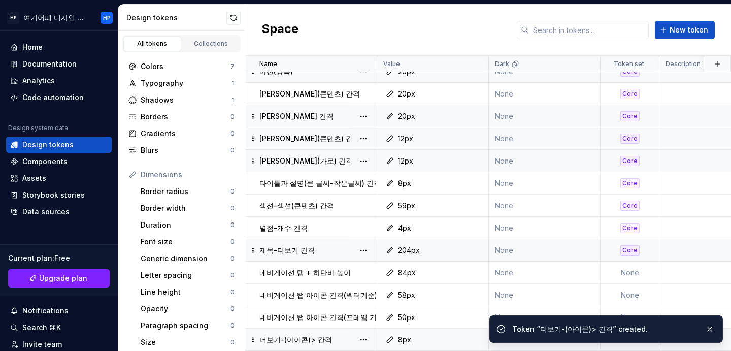
click at [282, 335] on p "더보기-(아이콘)> 간격" at bounding box center [295, 340] width 73 height 10
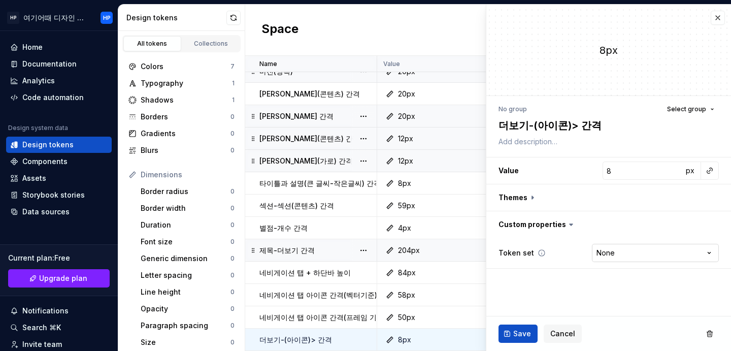
click at [635, 251] on html "HP 여기어때 디자인 시스템 HP Home Documentation Analytics Code automation Design system d…" at bounding box center [365, 175] width 731 height 351
click at [526, 330] on span "Save" at bounding box center [522, 334] width 18 height 10
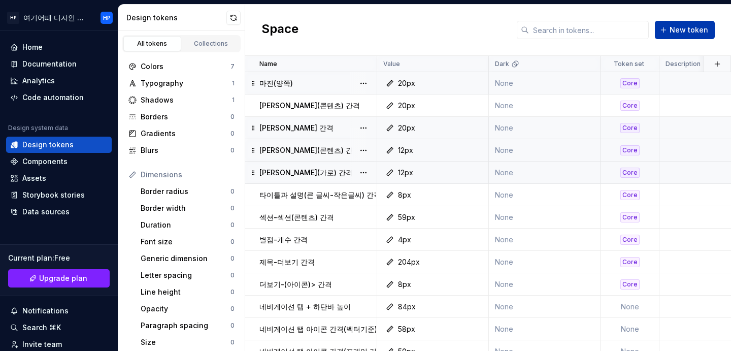
click at [692, 31] on span "New token" at bounding box center [689, 30] width 39 height 10
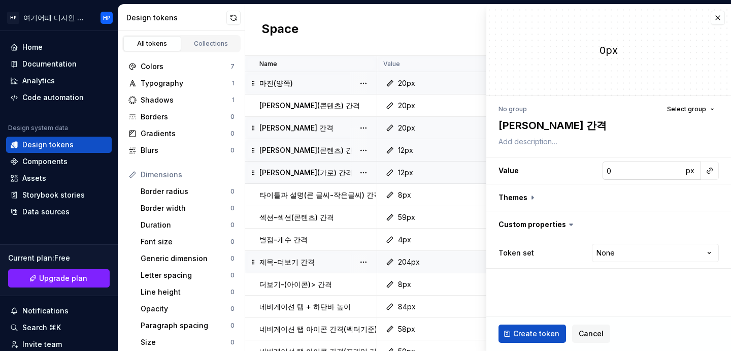
click at [630, 169] on input "0" at bounding box center [643, 170] width 80 height 18
click at [613, 249] on html "HP 여기어때 디자인 시스템 HP Home Documentation Analytics Code automation Design system d…" at bounding box center [365, 175] width 731 height 351
click at [517, 336] on span "Create token" at bounding box center [536, 334] width 46 height 10
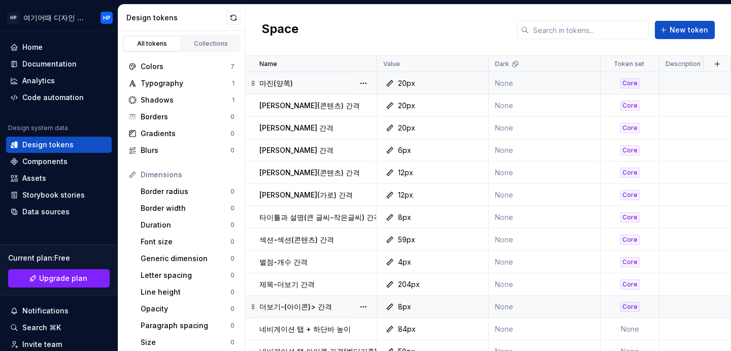
click at [290, 305] on p "더보기-(아이콘)> 간격" at bounding box center [295, 307] width 73 height 10
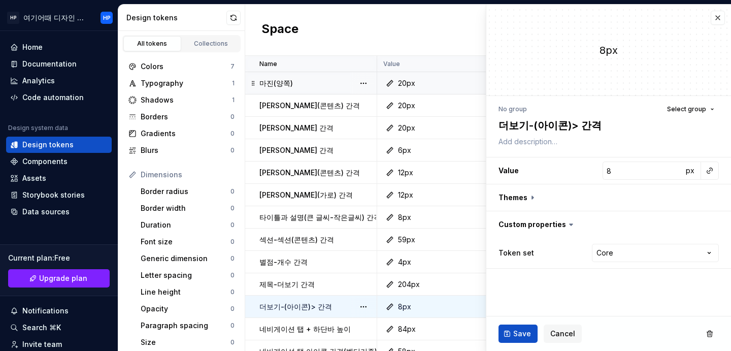
click at [264, 310] on p "더보기-(아이콘)> 간격" at bounding box center [295, 307] width 73 height 10
drag, startPoint x: 593, startPoint y: 119, endPoint x: 603, endPoint y: 128, distance: 13.3
click at [603, 128] on textarea "더보기-(아이콘)> 간격" at bounding box center [607, 125] width 220 height 18
click at [306, 285] on p "제목-더보기 간격" at bounding box center [286, 284] width 55 height 10
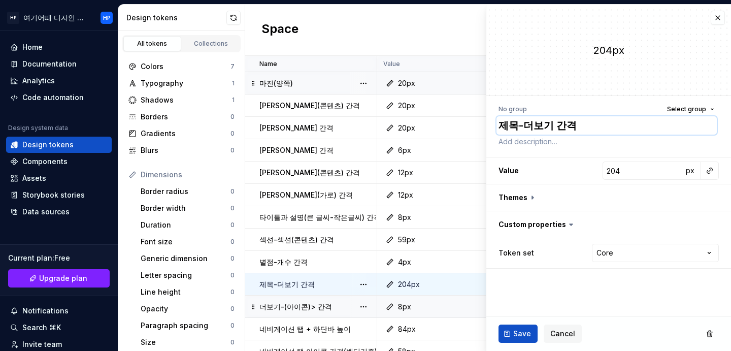
click at [592, 131] on textarea "제목-더보기 간격" at bounding box center [607, 125] width 220 height 18
click at [323, 215] on p "타이틀과 설명(큰 글씨-작은글씨) 간격" at bounding box center [319, 217] width 121 height 10
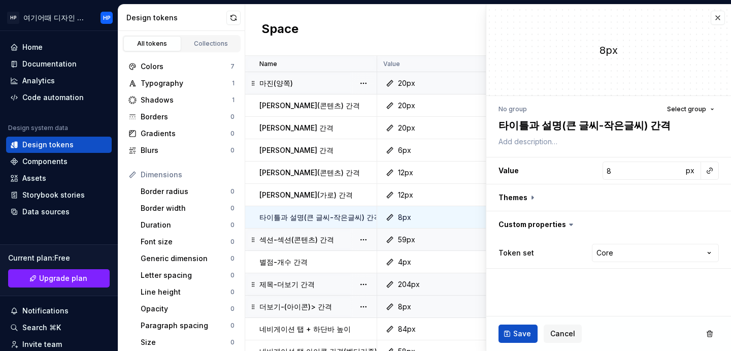
click at [415, 238] on div "59px" at bounding box center [436, 240] width 104 height 10
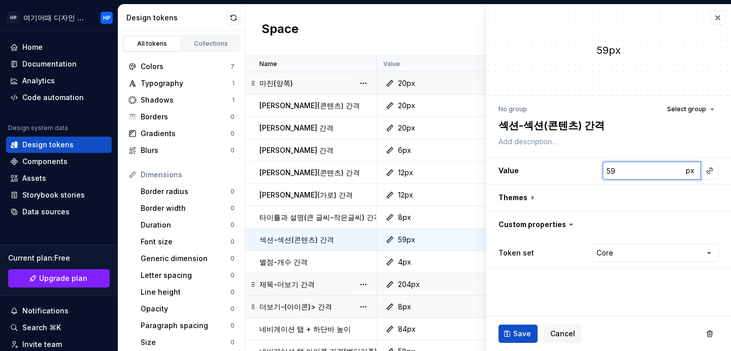
click at [629, 174] on input "59" at bounding box center [643, 170] width 80 height 18
click at [413, 233] on td "59px" at bounding box center [433, 239] width 112 height 22
click at [526, 336] on span "Save" at bounding box center [522, 334] width 18 height 10
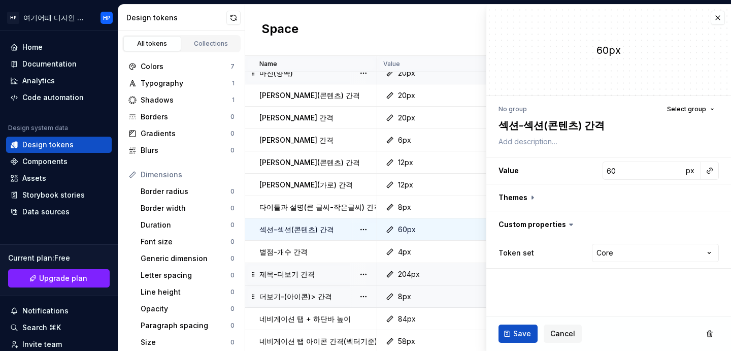
scroll to position [25, 0]
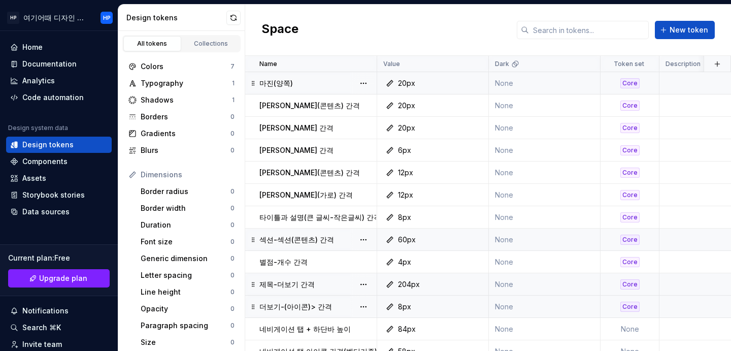
click at [420, 238] on div "60px" at bounding box center [436, 240] width 104 height 10
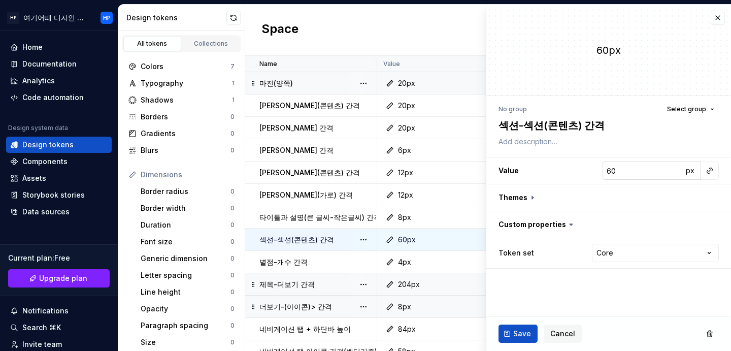
click at [627, 165] on input "60" at bounding box center [643, 170] width 80 height 18
click at [626, 176] on input "60" at bounding box center [643, 170] width 80 height 18
click at [588, 175] on h3 "Value 60 px" at bounding box center [608, 170] width 245 height 26
click at [596, 173] on h3 "Value 60 px" at bounding box center [608, 170] width 245 height 26
click at [519, 330] on span "Save" at bounding box center [522, 334] width 18 height 10
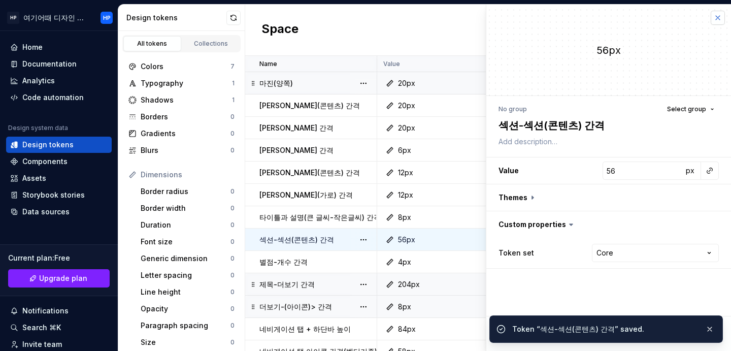
click at [720, 18] on button "button" at bounding box center [718, 18] width 14 height 14
